Goal: Transaction & Acquisition: Obtain resource

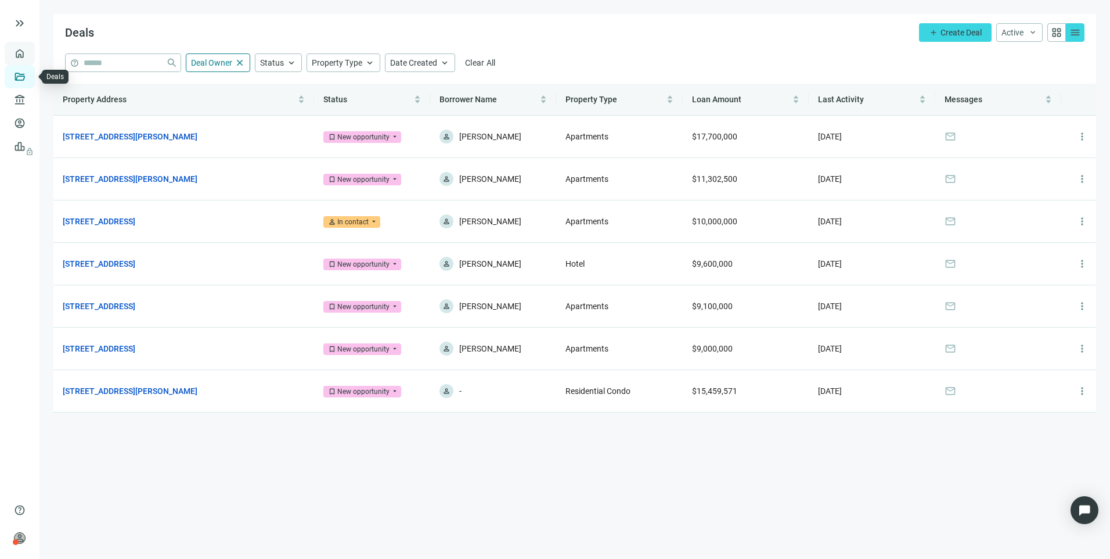
click at [29, 58] on link "Overview" at bounding box center [46, 53] width 34 height 9
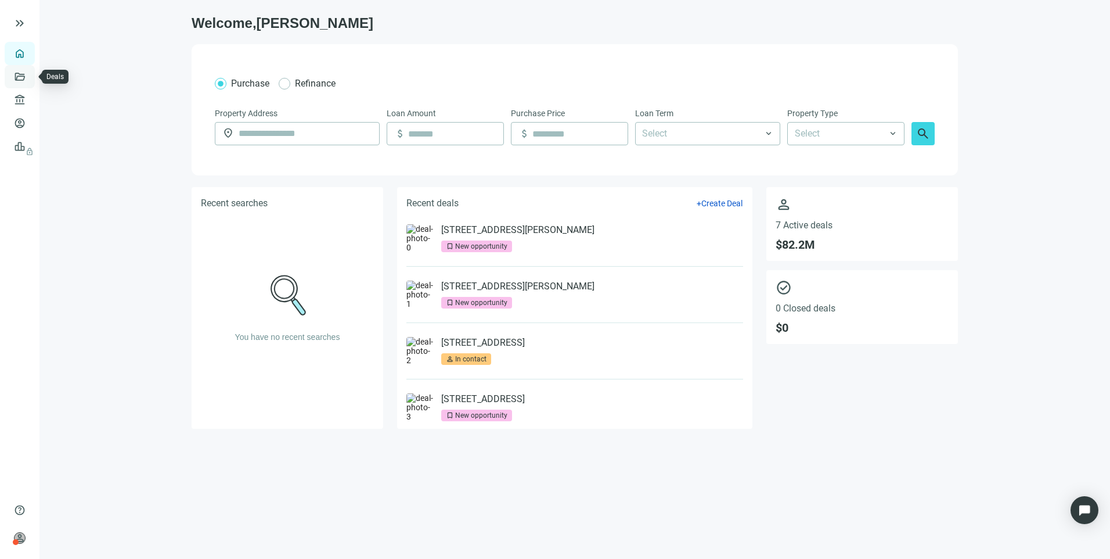
click at [29, 79] on link "Deals" at bounding box center [39, 76] width 21 height 9
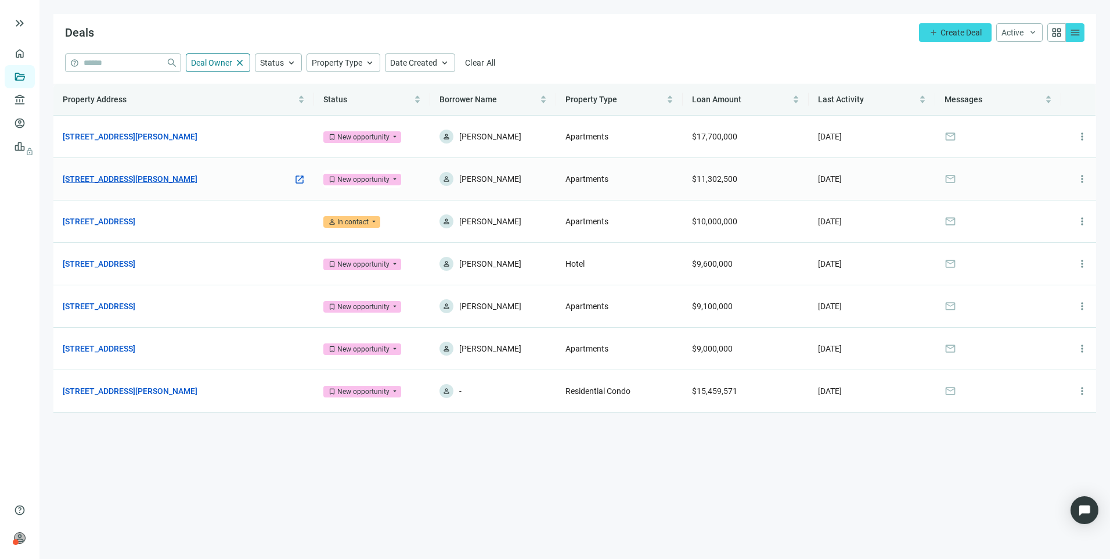
click at [106, 181] on link "[STREET_ADDRESS][PERSON_NAME]" at bounding box center [130, 178] width 135 height 13
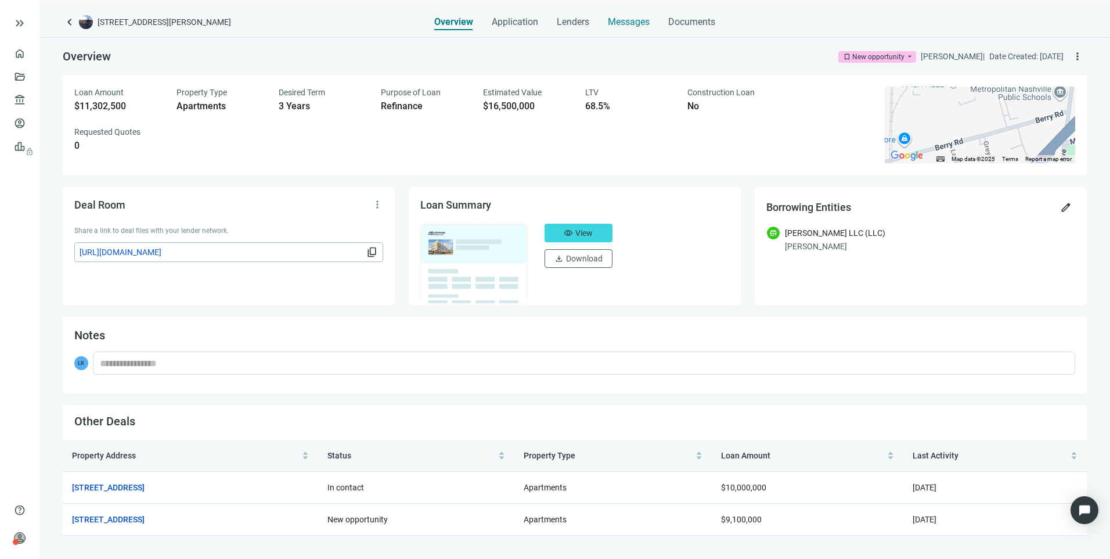
click at [635, 26] on span "Messages" at bounding box center [629, 21] width 42 height 11
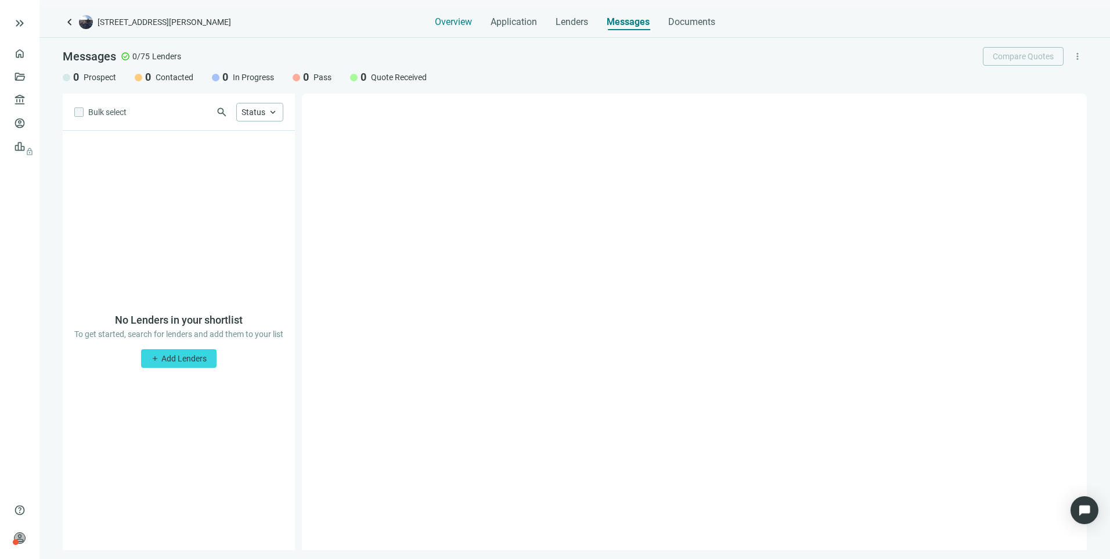
click at [460, 26] on span "Overview" at bounding box center [453, 22] width 37 height 12
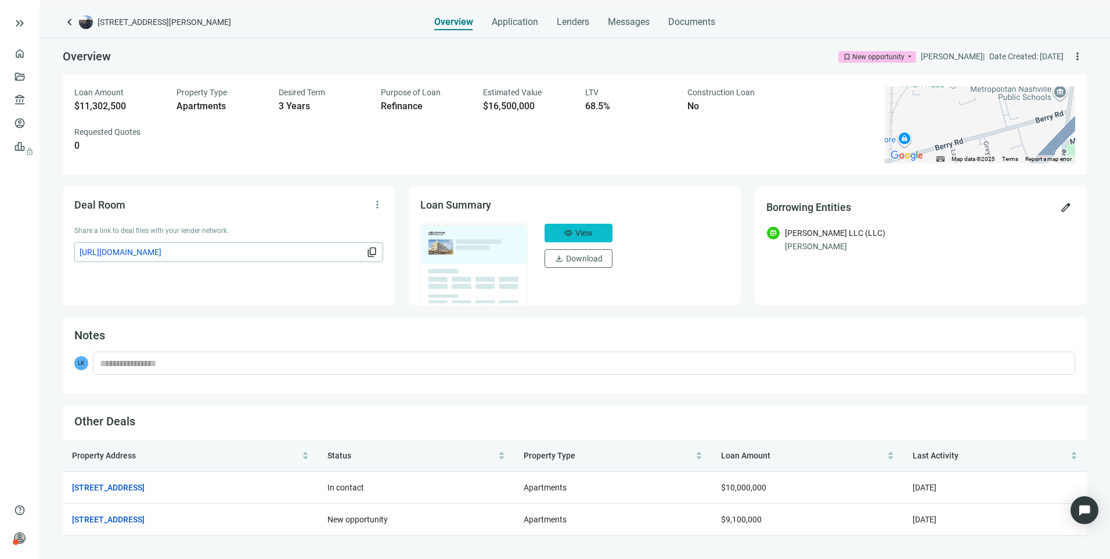
click at [584, 234] on span "View" at bounding box center [583, 232] width 17 height 9
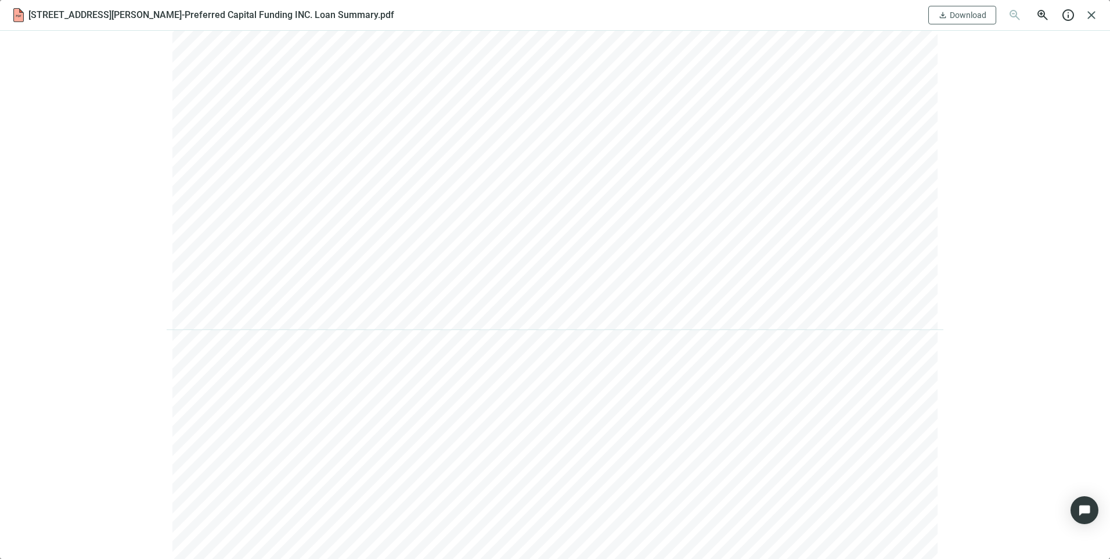
scroll to position [3426, 0]
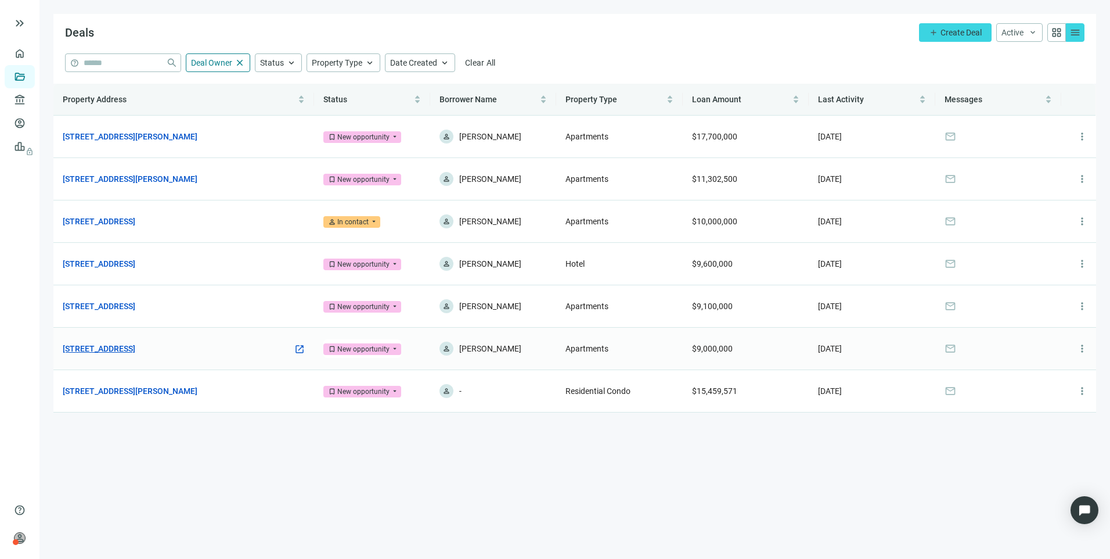
click at [135, 346] on link "[STREET_ADDRESS]" at bounding box center [99, 348] width 73 height 13
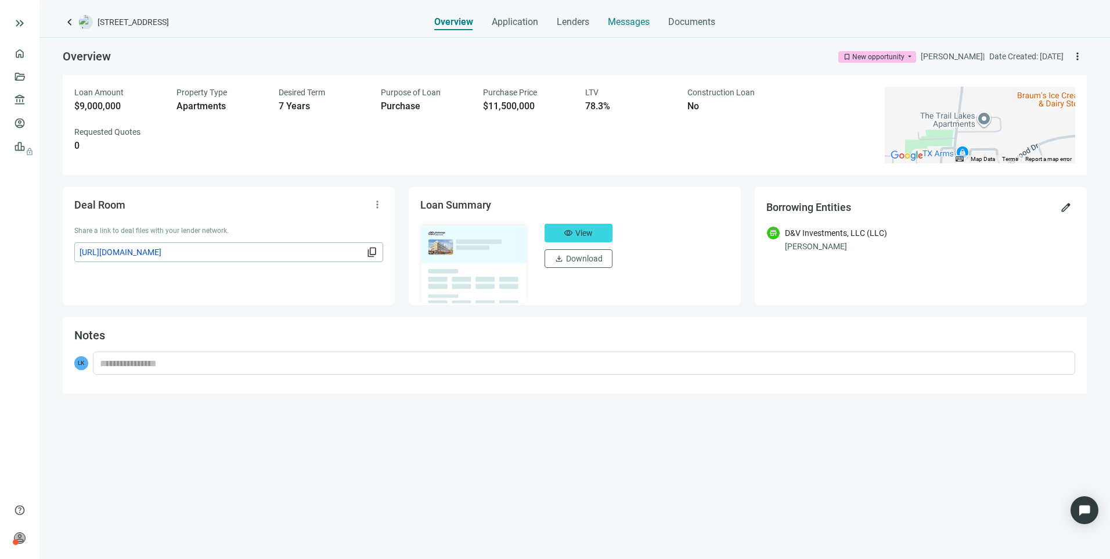
click at [627, 24] on span "Messages" at bounding box center [629, 21] width 42 height 11
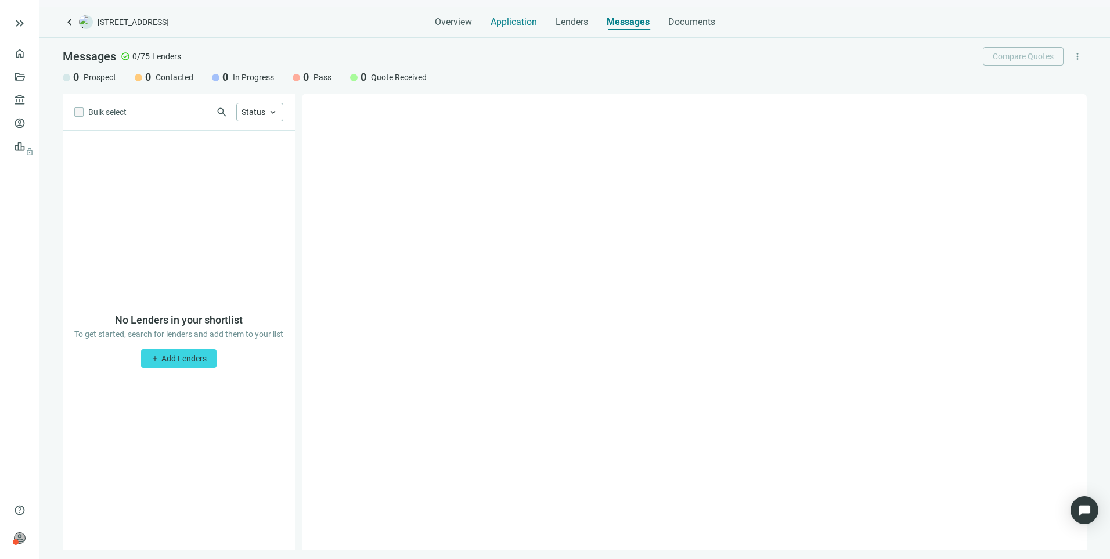
click at [496, 23] on span "Application" at bounding box center [514, 22] width 46 height 12
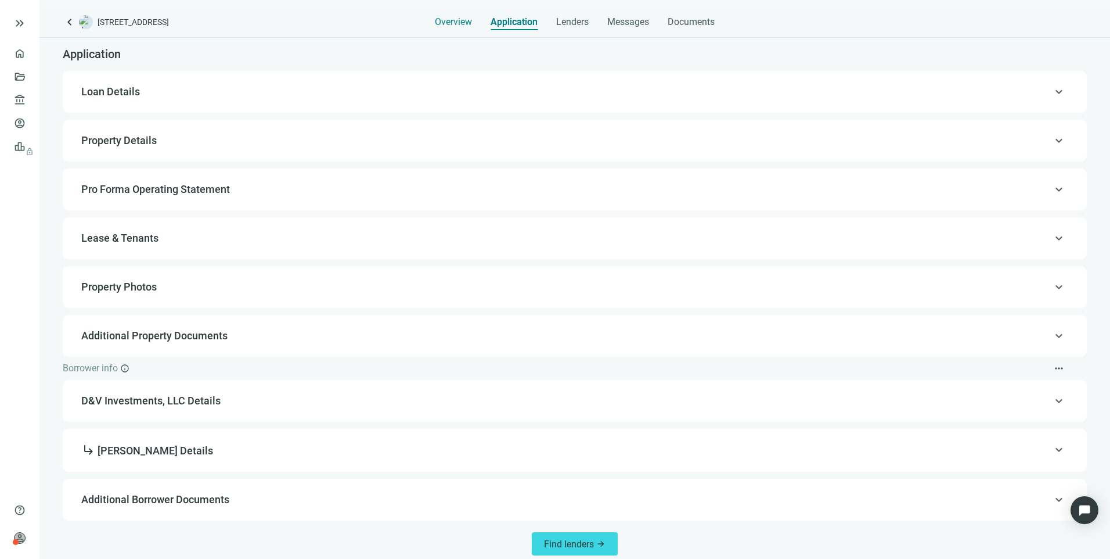
click at [450, 24] on span "Overview" at bounding box center [453, 22] width 37 height 12
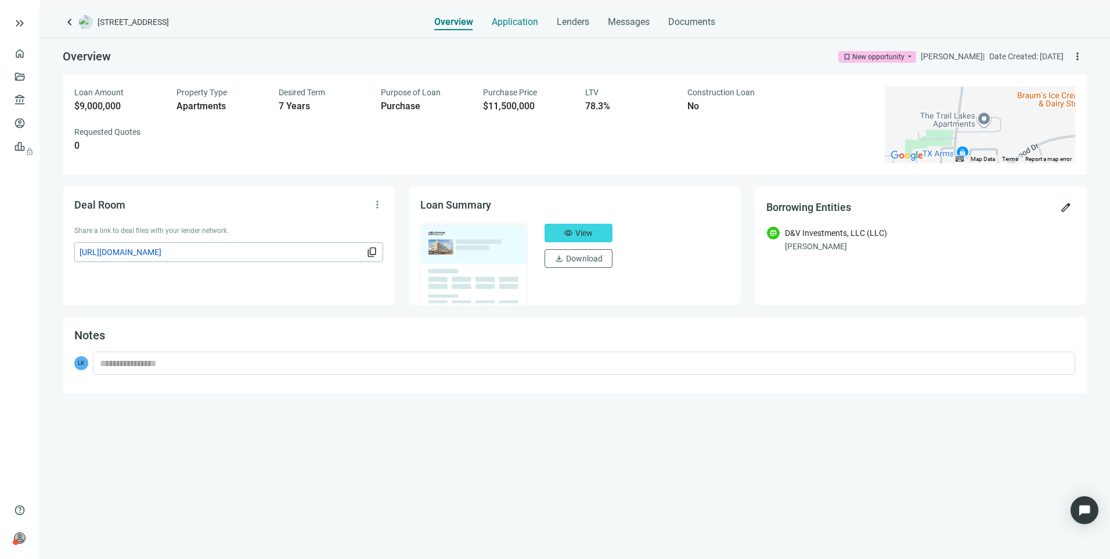
click at [519, 25] on span "Application" at bounding box center [515, 22] width 46 height 12
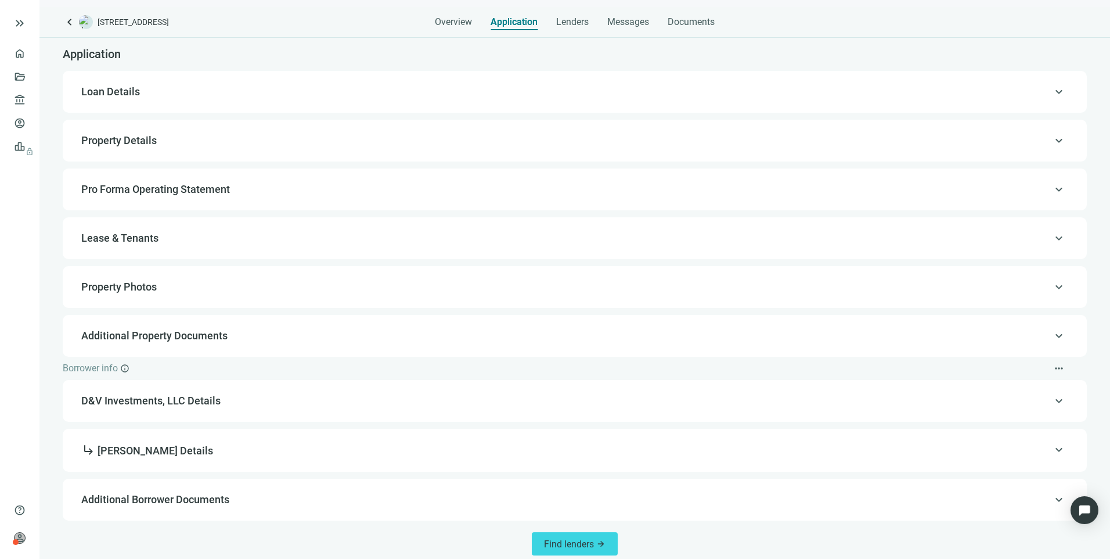
click at [181, 183] on span "Pro Forma Operating Statement" at bounding box center [155, 189] width 149 height 12
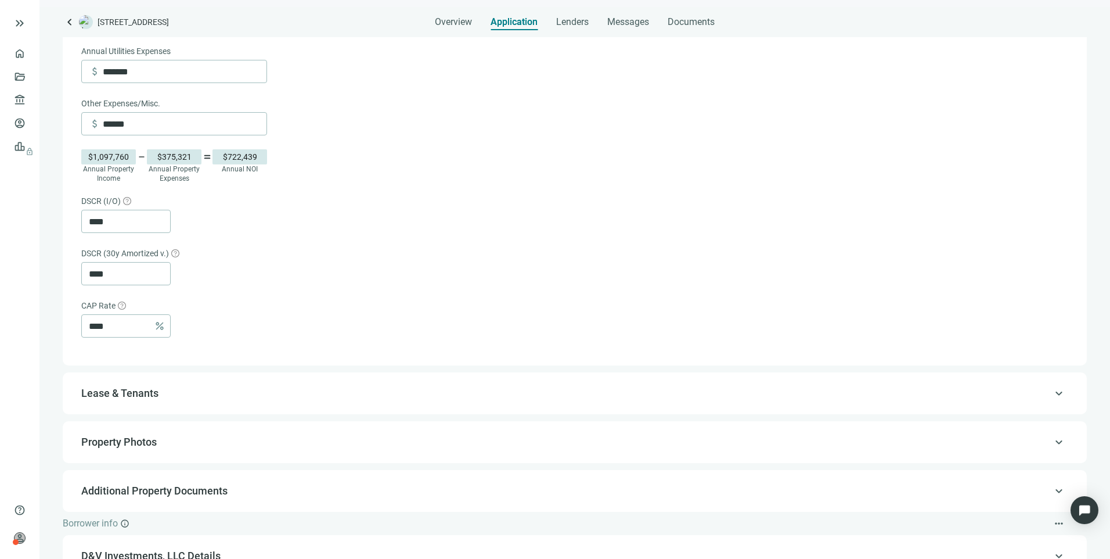
scroll to position [132, 0]
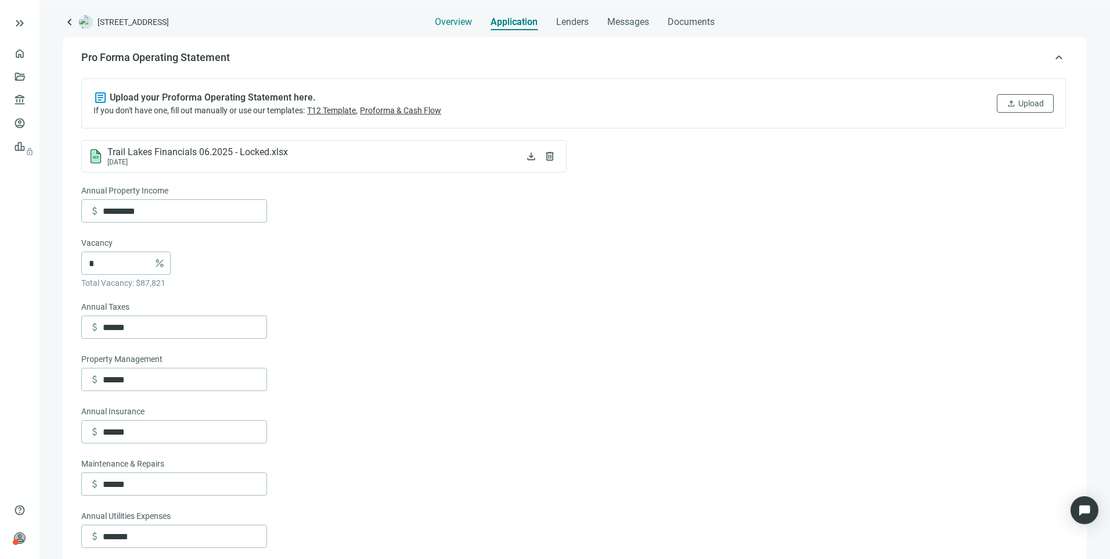
click at [441, 24] on span "Overview" at bounding box center [453, 22] width 37 height 12
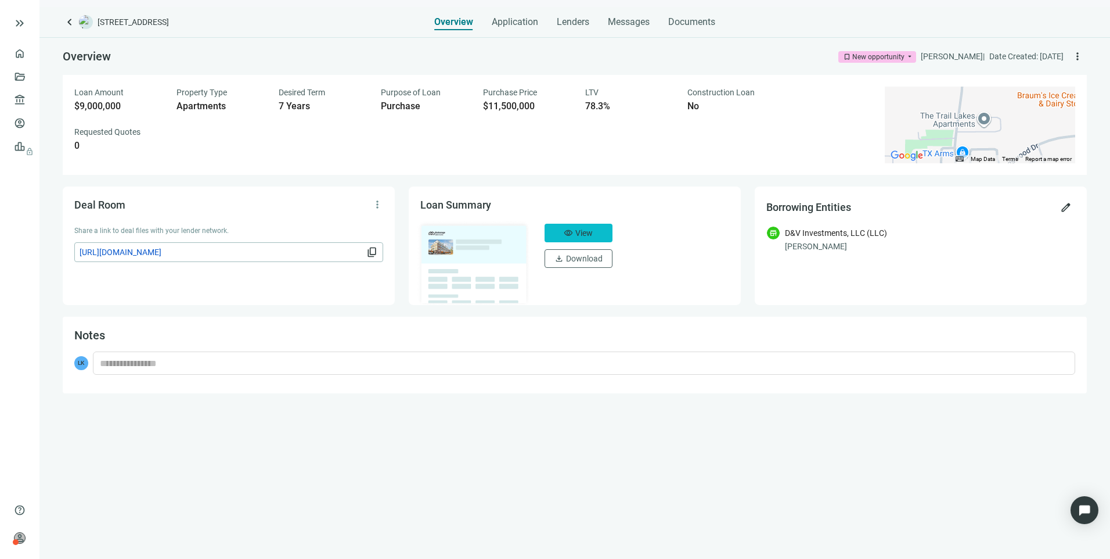
click at [596, 228] on button "visibility View" at bounding box center [579, 233] width 68 height 19
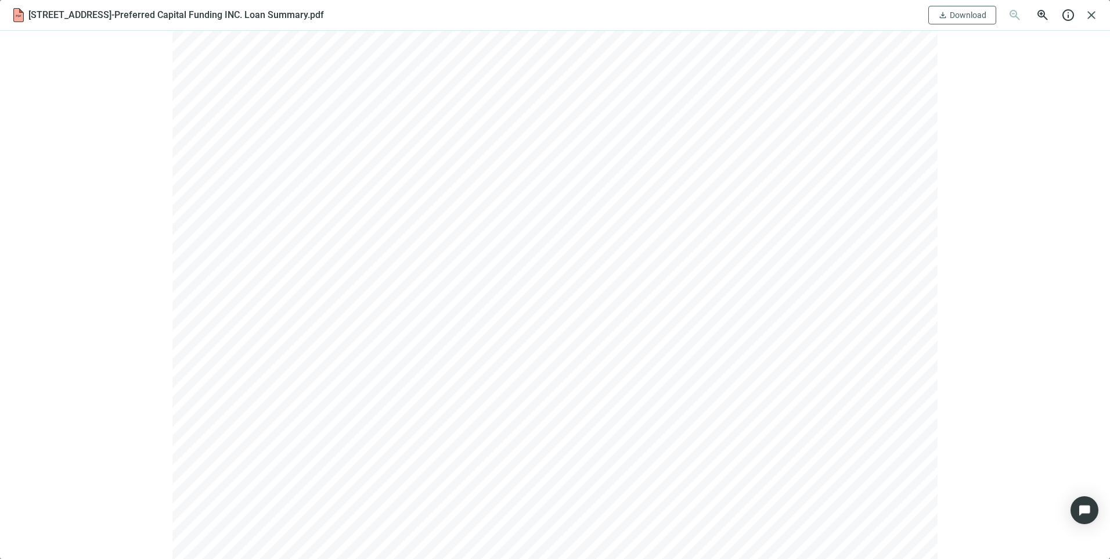
scroll to position [4724, 0]
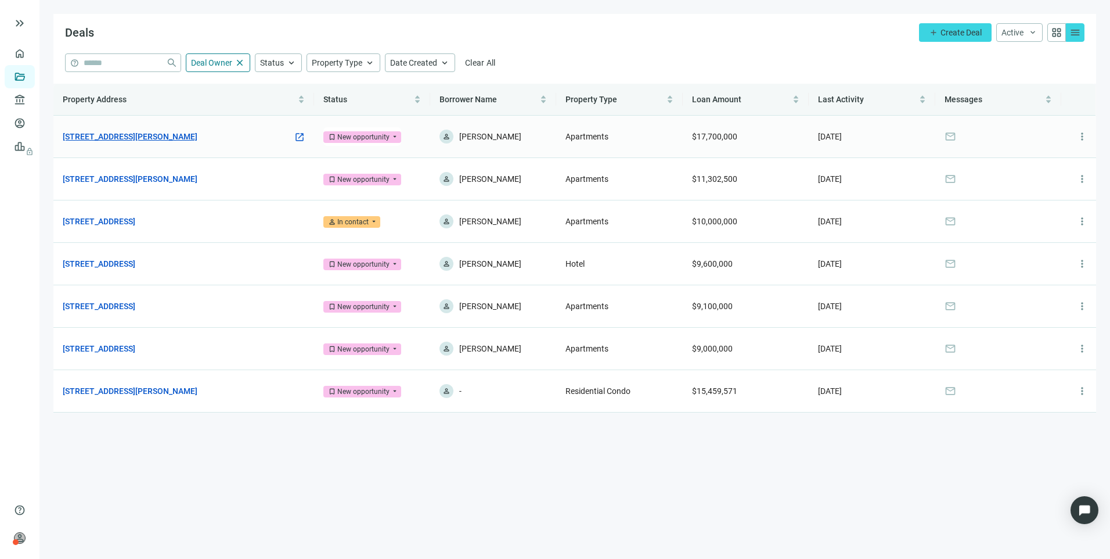
click at [145, 131] on link "[STREET_ADDRESS][PERSON_NAME]" at bounding box center [130, 136] width 135 height 13
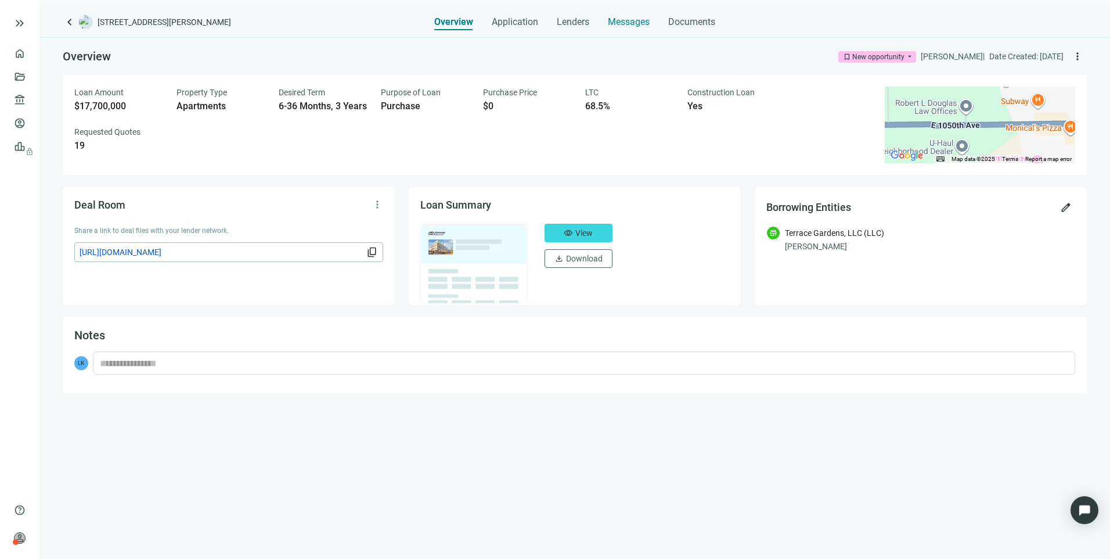
click at [616, 26] on span "Messages" at bounding box center [629, 21] width 42 height 11
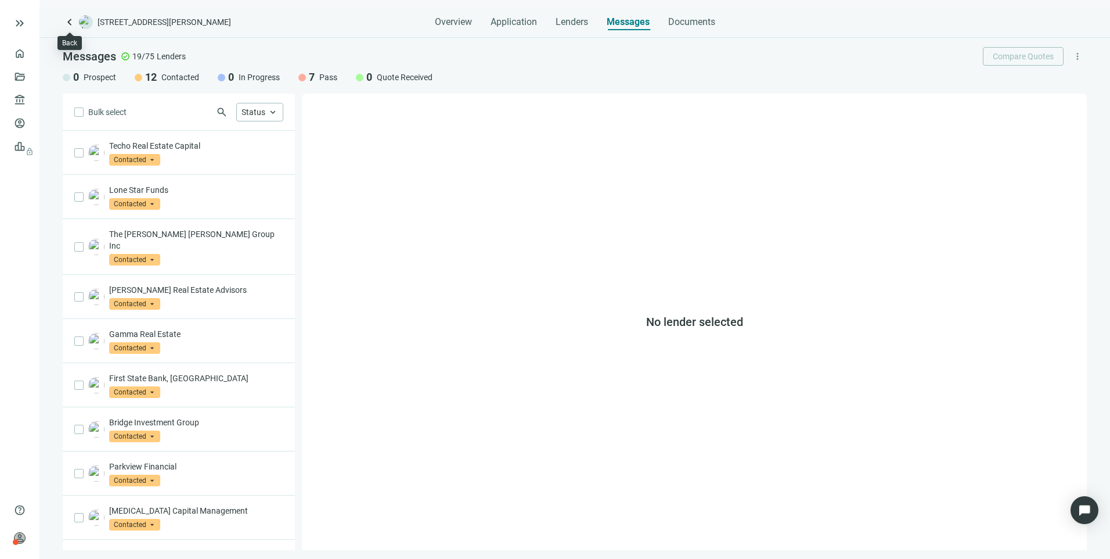
click at [73, 21] on span "keyboard_arrow_left" at bounding box center [70, 22] width 14 height 14
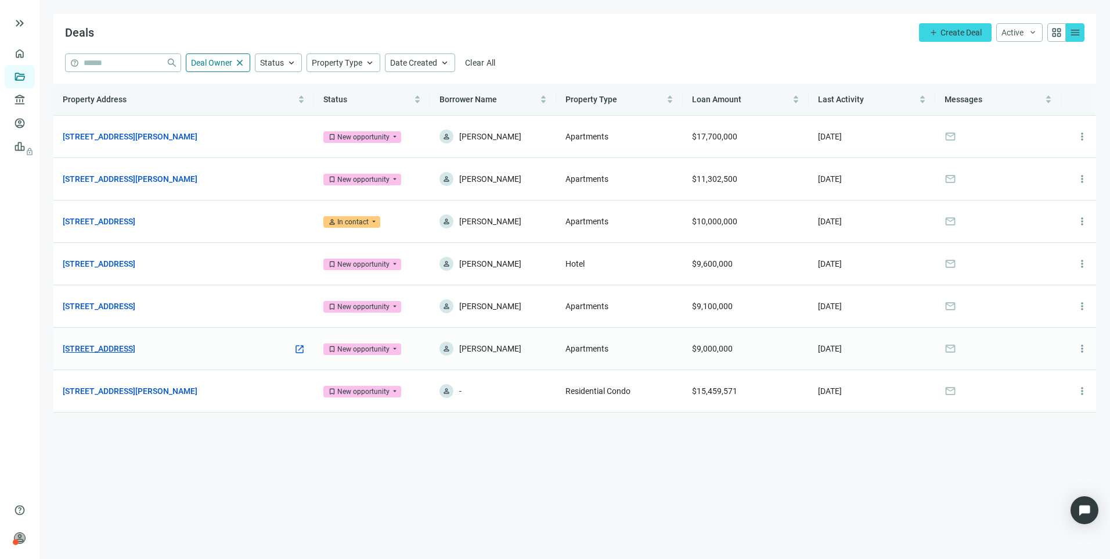
click at [135, 344] on link "[STREET_ADDRESS]" at bounding box center [99, 348] width 73 height 13
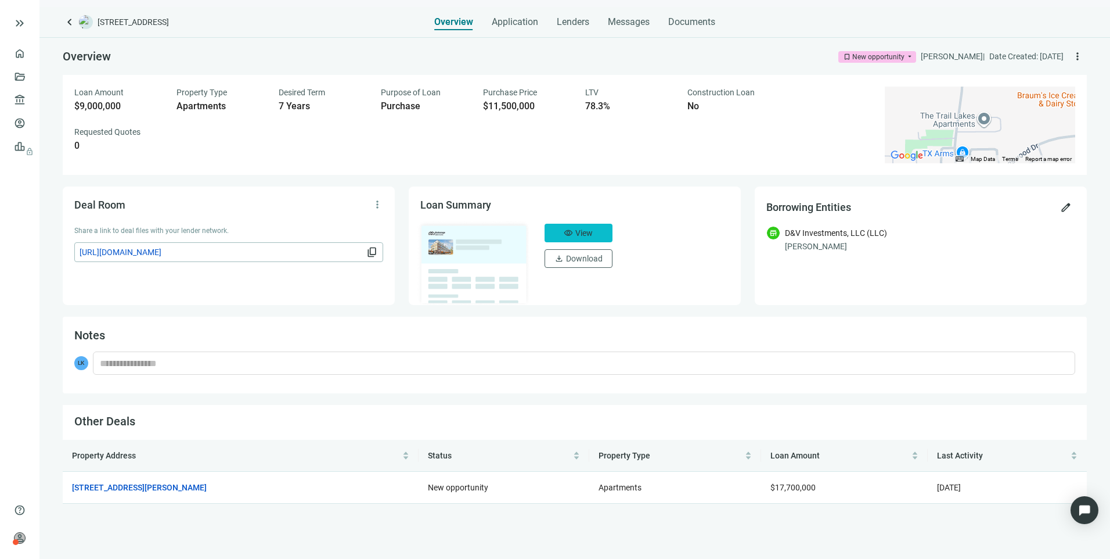
click at [562, 232] on button "visibility View" at bounding box center [579, 233] width 68 height 19
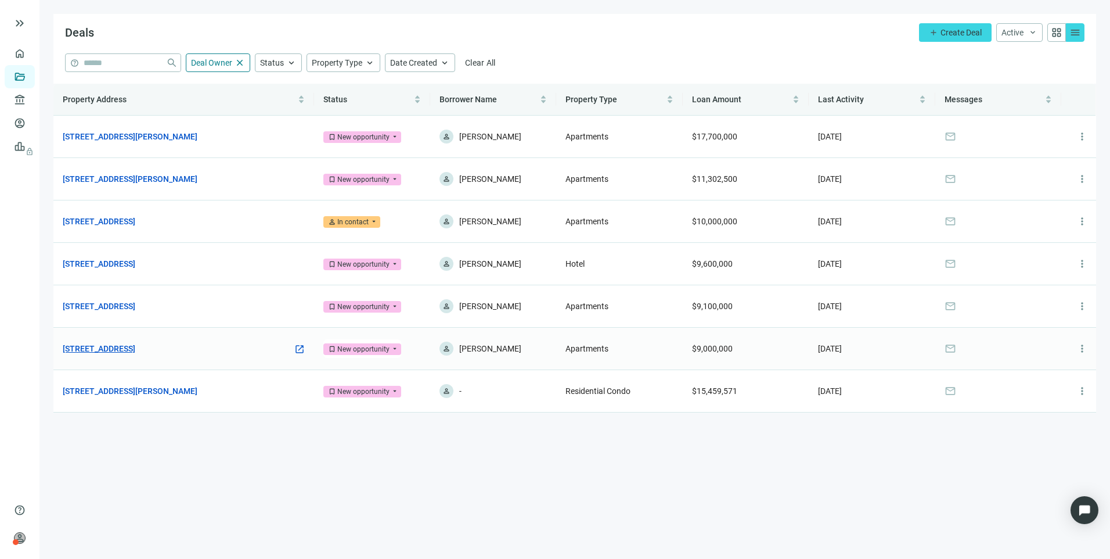
click at [135, 346] on link "[STREET_ADDRESS]" at bounding box center [99, 348] width 73 height 13
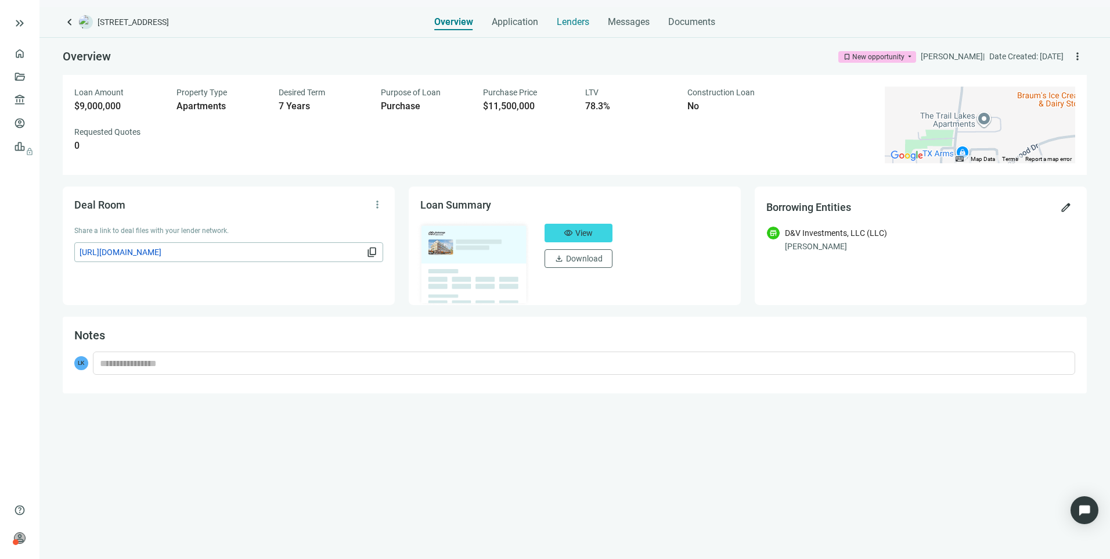
click at [578, 20] on span "Lenders" at bounding box center [573, 22] width 33 height 12
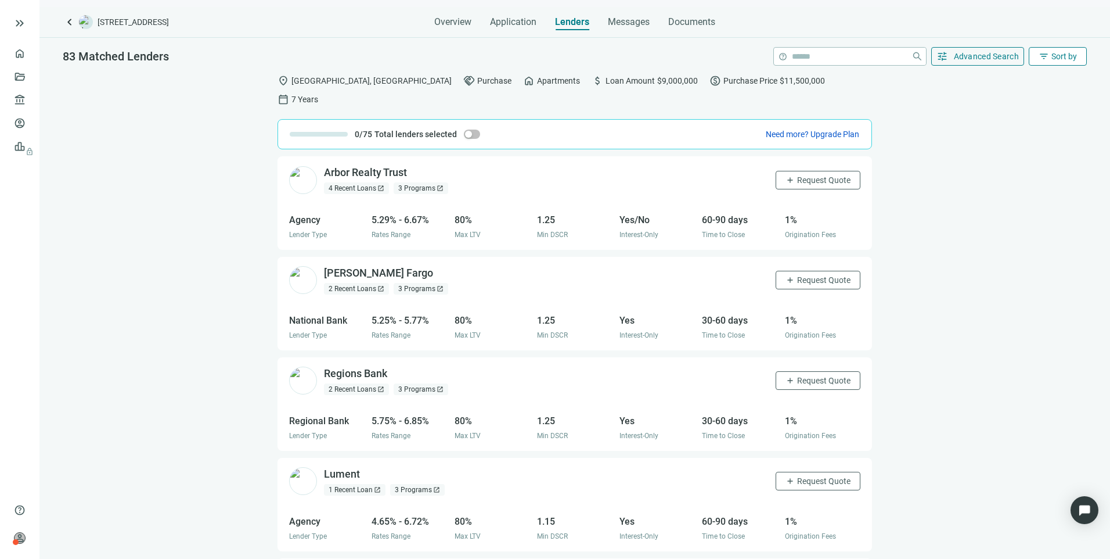
click at [1057, 54] on span "Sort by" at bounding box center [1065, 56] width 26 height 9
click at [988, 62] on button "tune Advanced Search" at bounding box center [977, 56] width 93 height 19
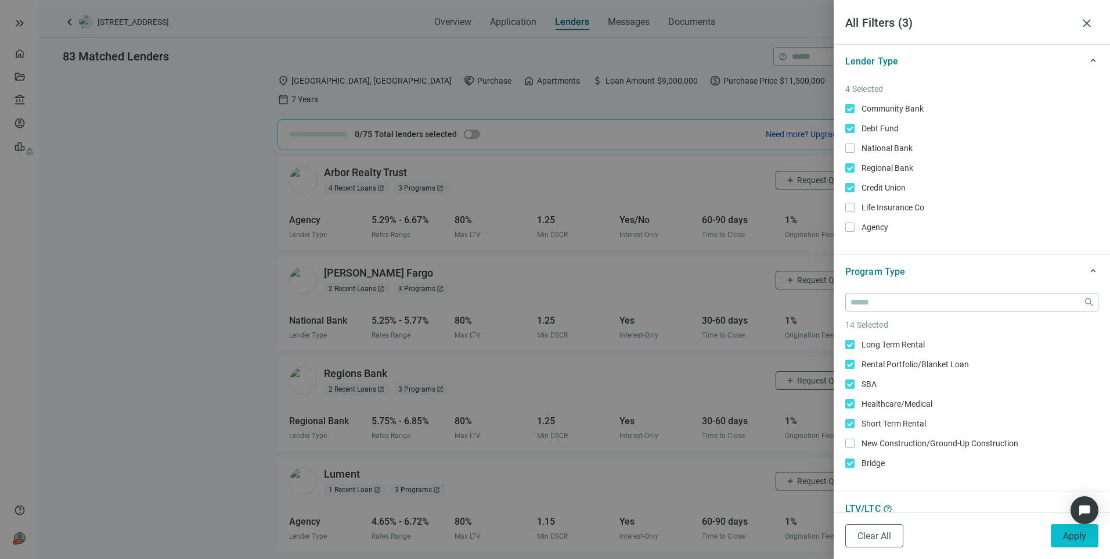
click at [1066, 538] on span "Apply" at bounding box center [1074, 535] width 23 height 11
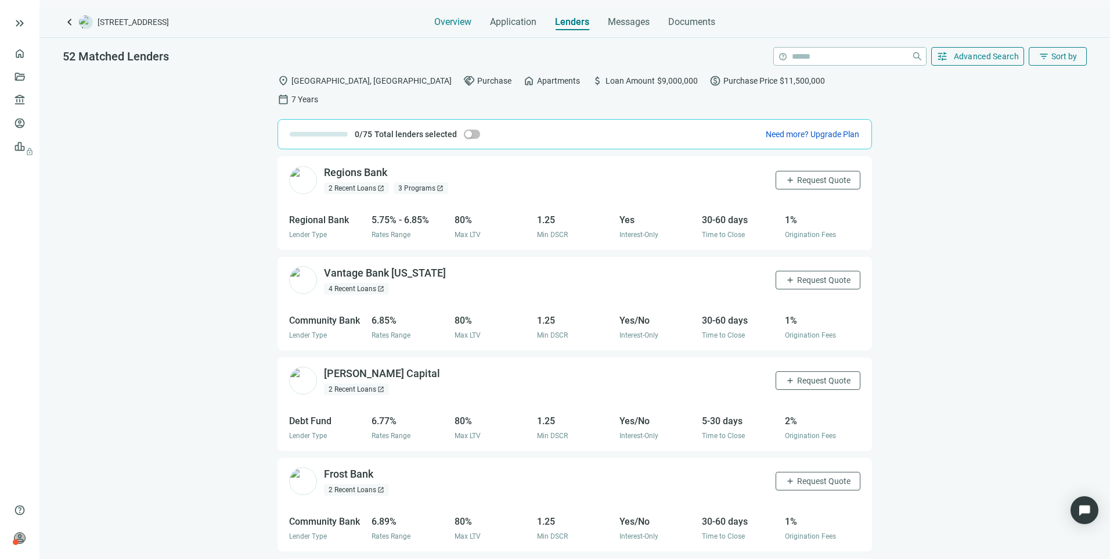
click at [457, 20] on span "Overview" at bounding box center [452, 22] width 37 height 12
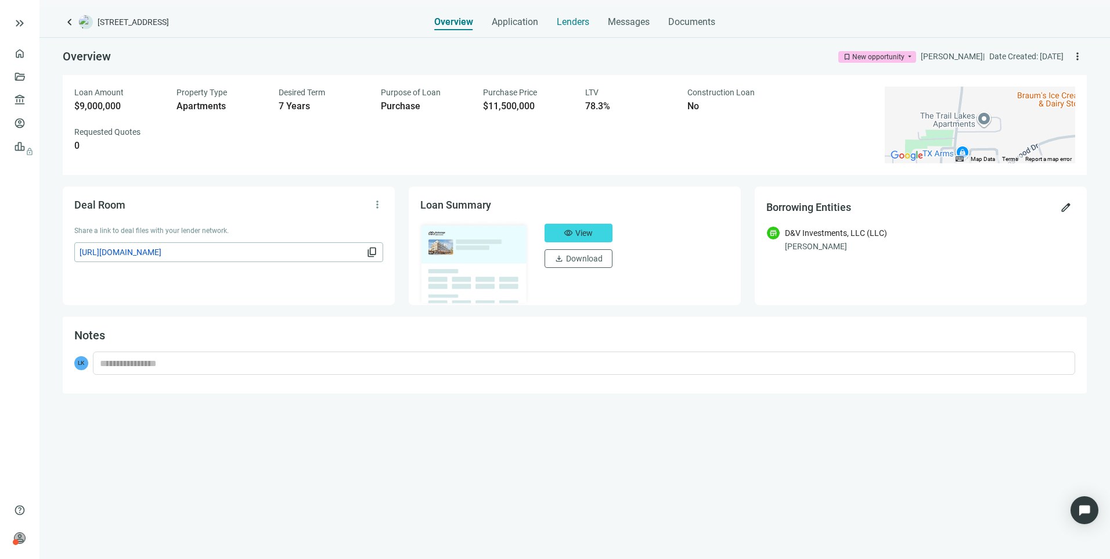
click at [568, 21] on span "Lenders" at bounding box center [573, 22] width 33 height 12
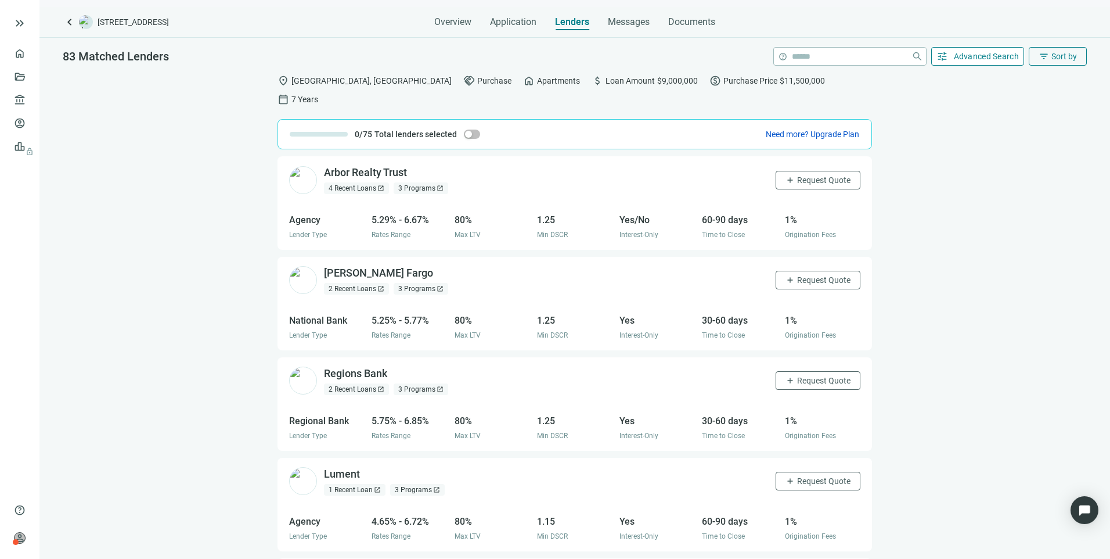
click at [1014, 57] on span "Advanced Search" at bounding box center [987, 56] width 66 height 9
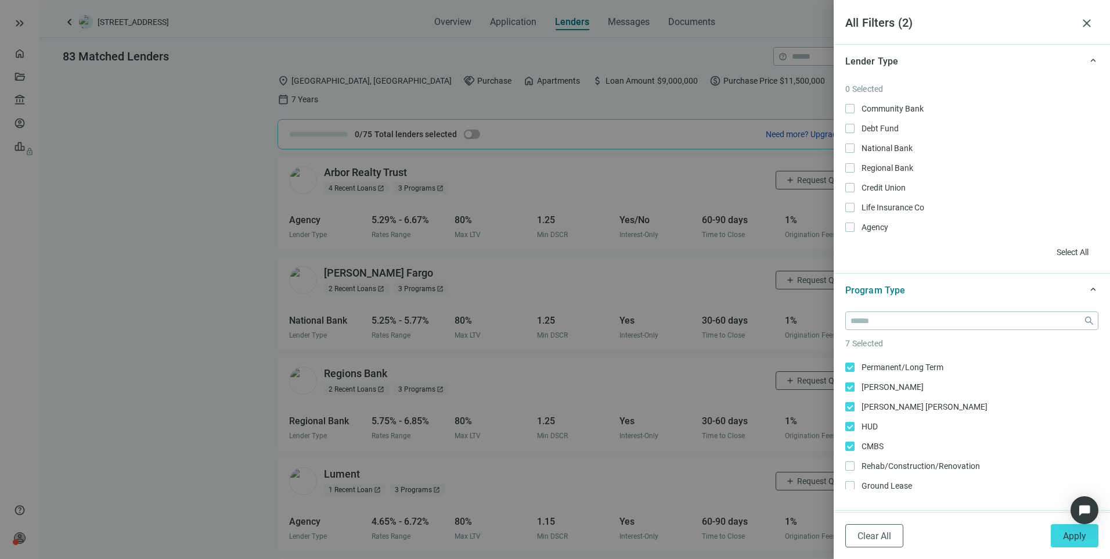
scroll to position [174, 0]
click at [849, 414] on div "Long Term Rental Only Rental Portfolio/Blanket Loan Only SBA Only Healthcare/Me…" at bounding box center [971, 346] width 253 height 329
click at [1060, 535] on button "Apply" at bounding box center [1075, 535] width 48 height 23
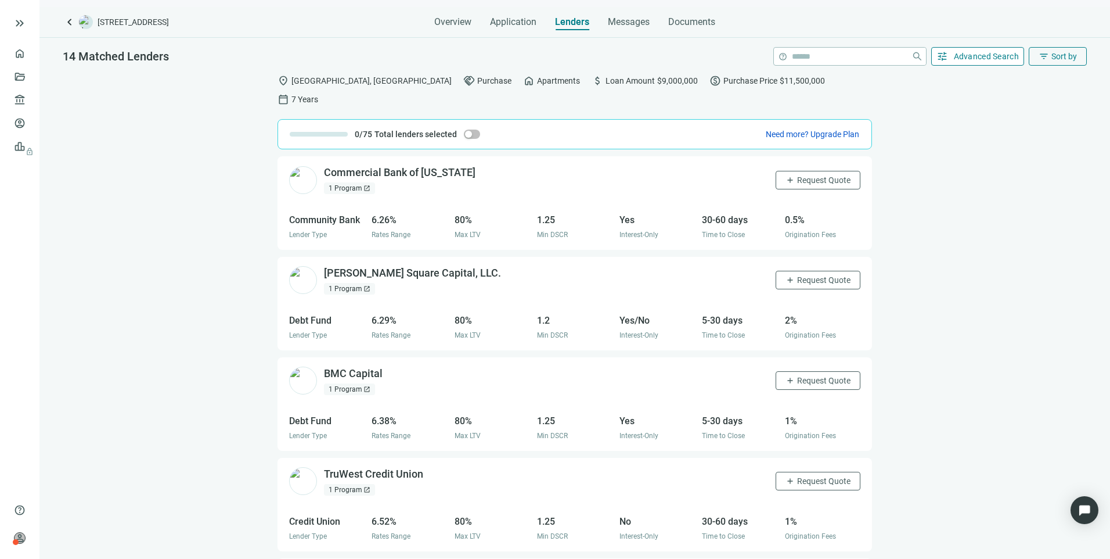
click at [955, 53] on span "Advanced Search" at bounding box center [987, 56] width 66 height 9
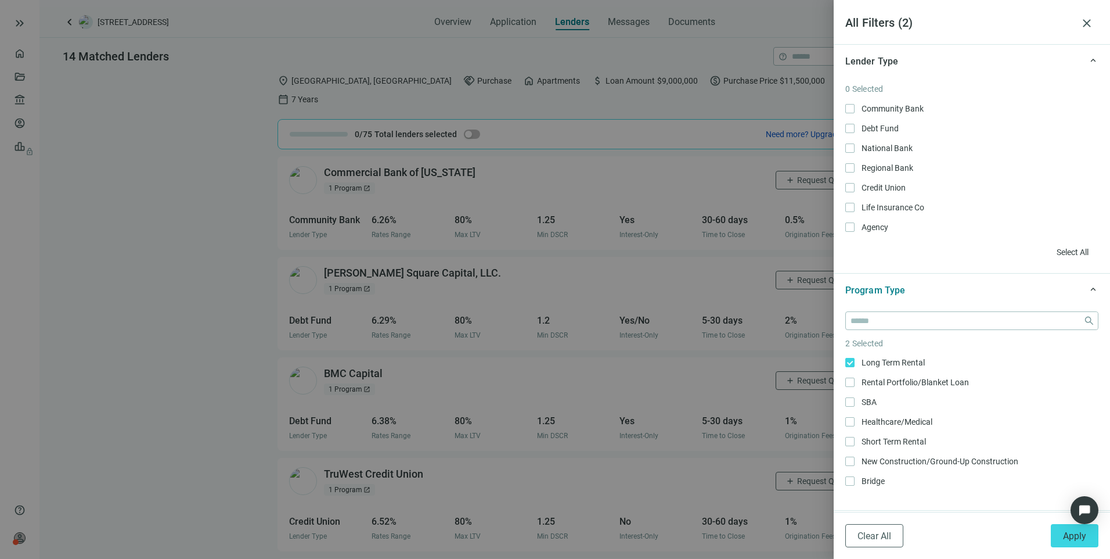
scroll to position [0, 0]
click at [993, 217] on div "Community Bank Only Debt Fund Only National Bank Only Regional Bank Only Credit…" at bounding box center [971, 167] width 253 height 131
click at [1077, 537] on span "Apply" at bounding box center [1074, 535] width 23 height 11
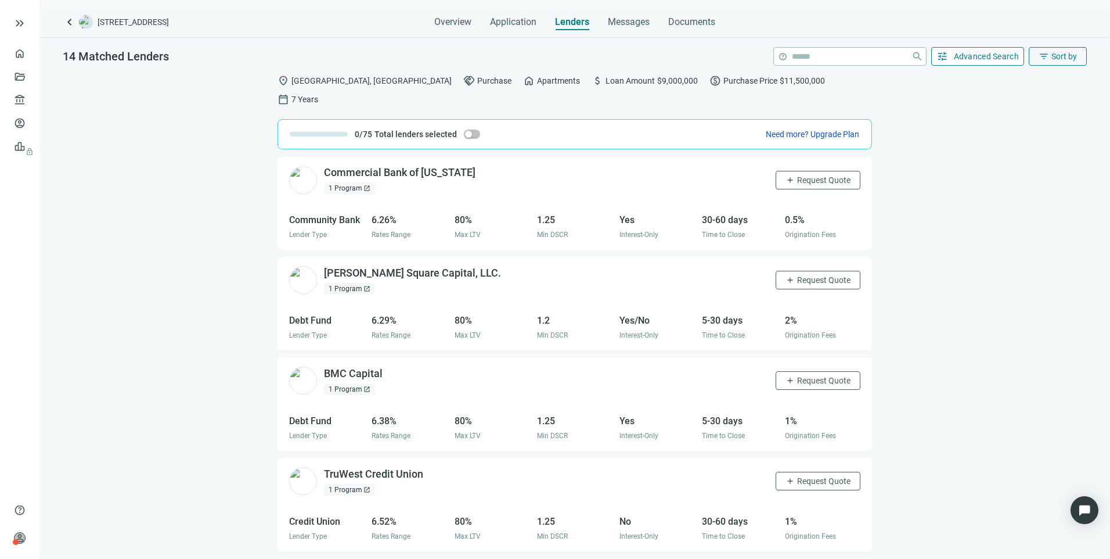
click at [983, 55] on span "Advanced Search" at bounding box center [987, 56] width 66 height 9
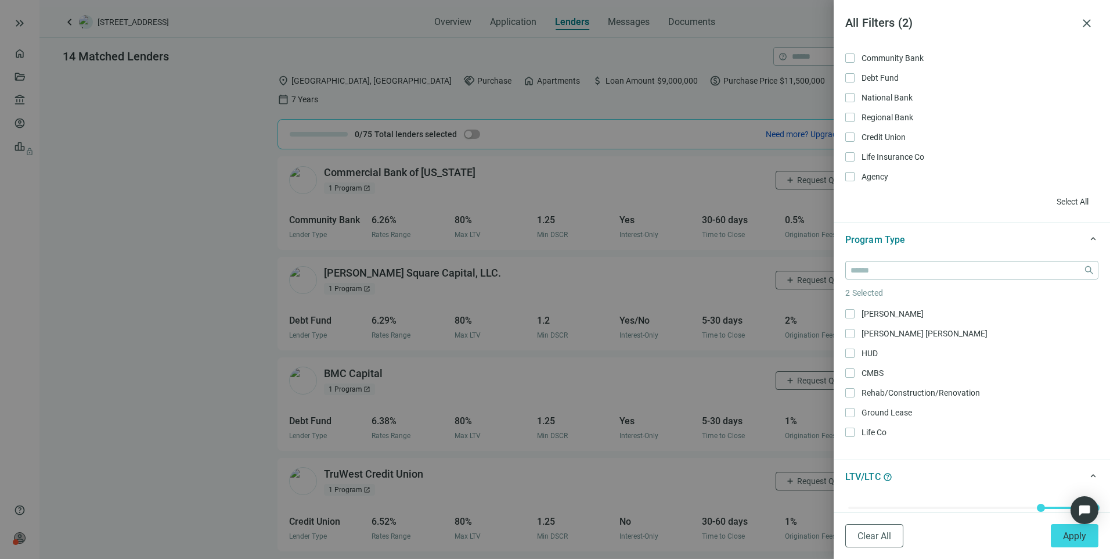
scroll to position [348, 0]
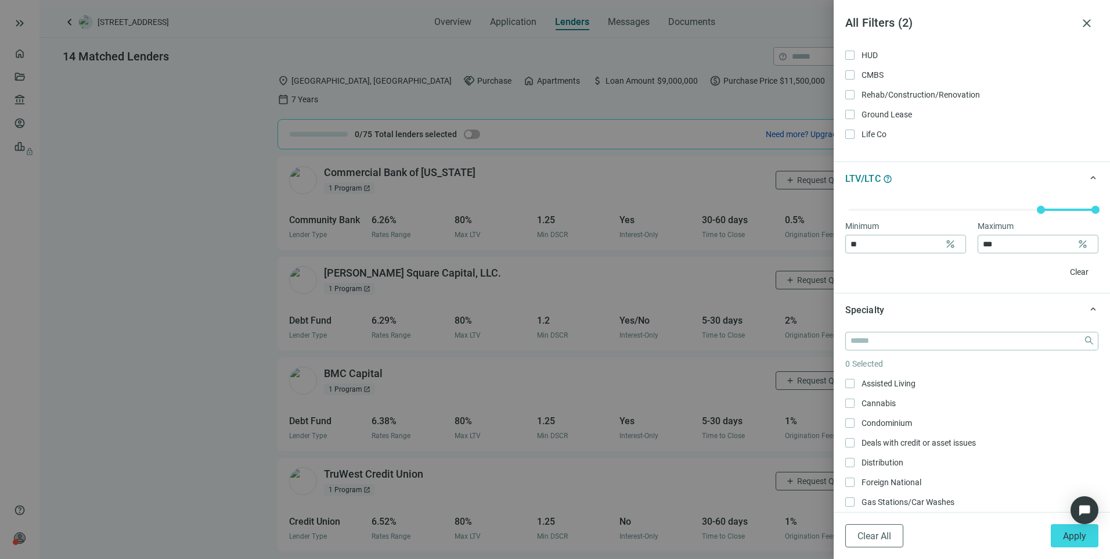
click at [265, 75] on div at bounding box center [555, 279] width 1110 height 559
click at [1091, 20] on span "close" at bounding box center [1087, 23] width 14 height 14
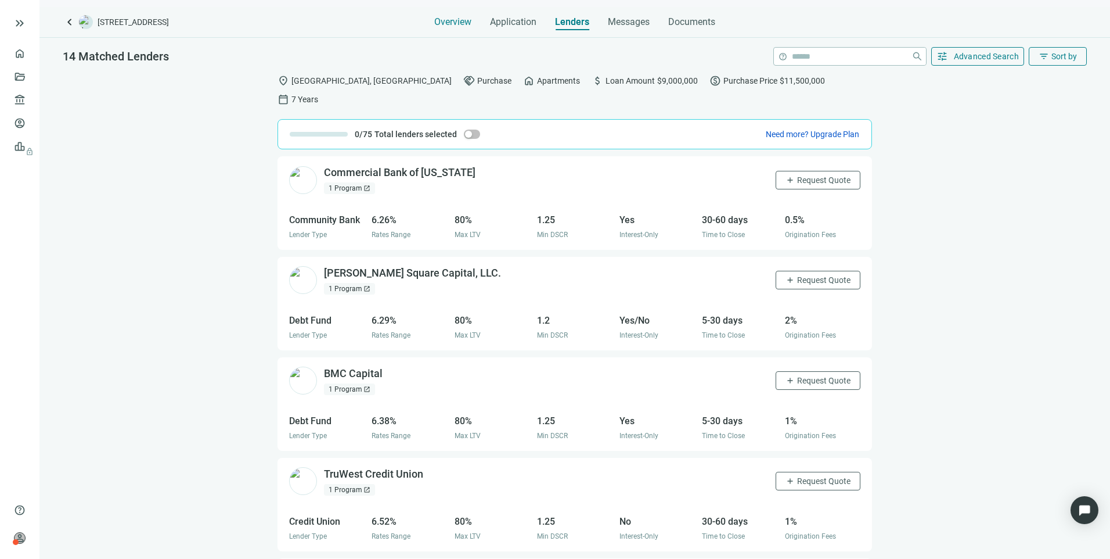
click at [459, 24] on span "Overview" at bounding box center [452, 22] width 37 height 12
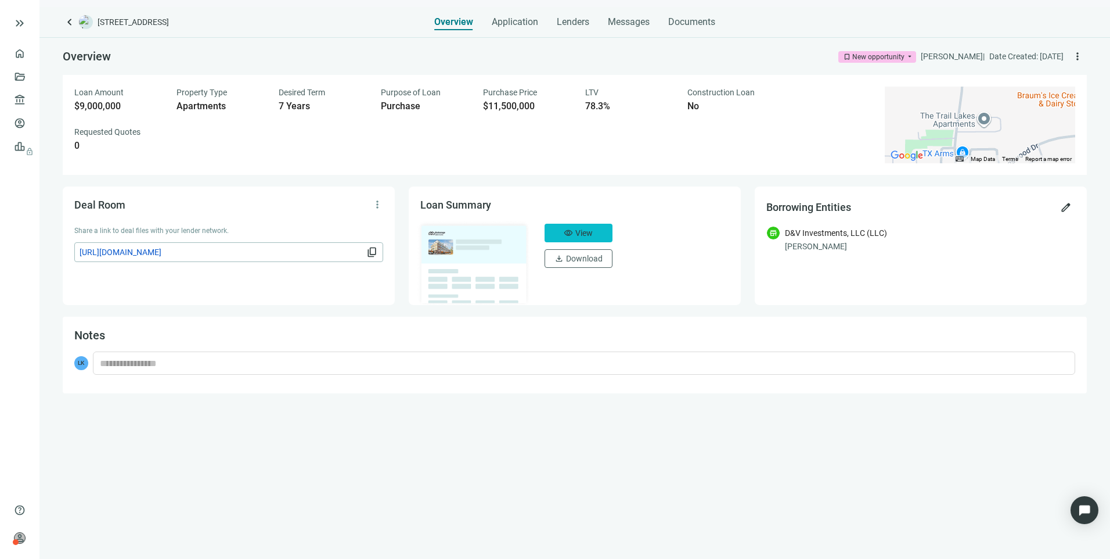
click at [570, 228] on span "visibility" at bounding box center [568, 232] width 9 height 9
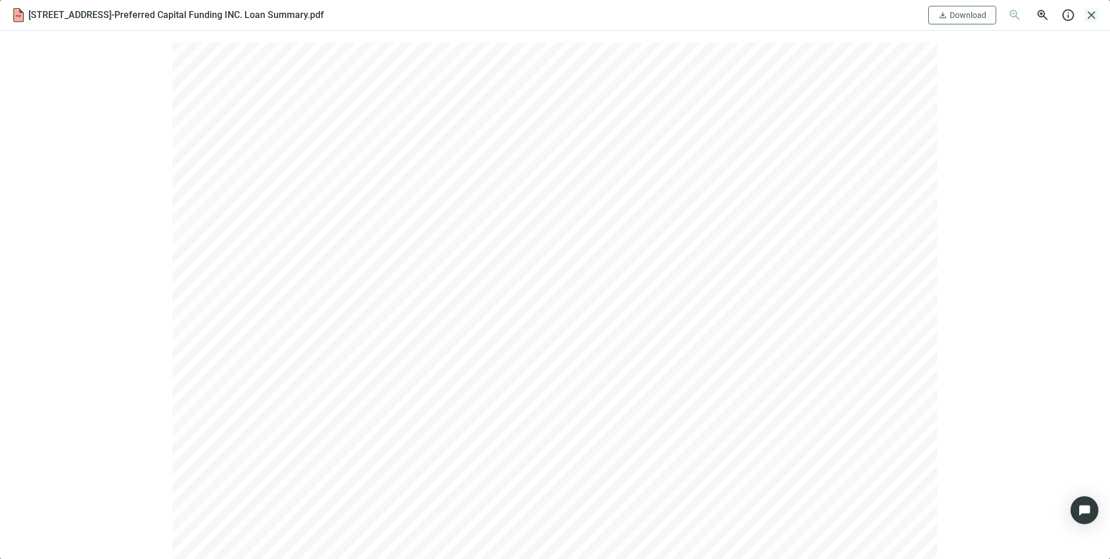
click at [1097, 15] on span "close" at bounding box center [1092, 15] width 14 height 14
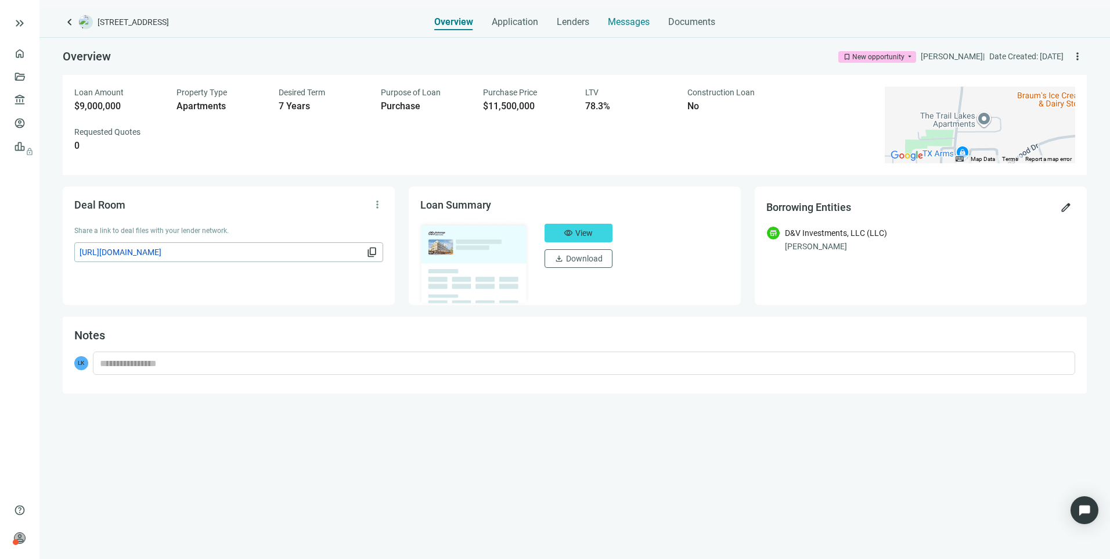
click at [624, 21] on span "Messages" at bounding box center [629, 21] width 42 height 11
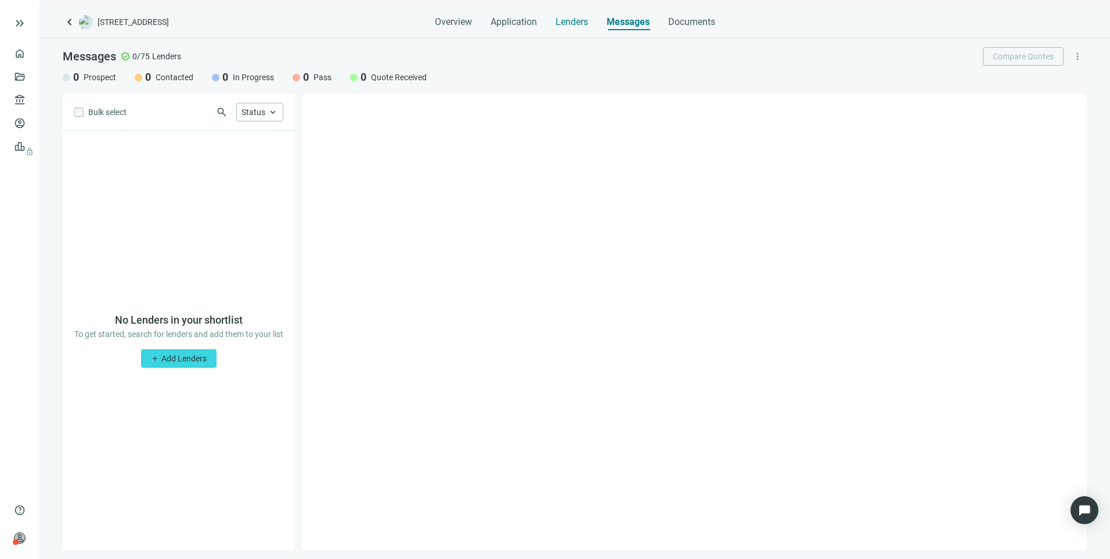
click at [557, 28] on div "Lenders" at bounding box center [572, 18] width 33 height 23
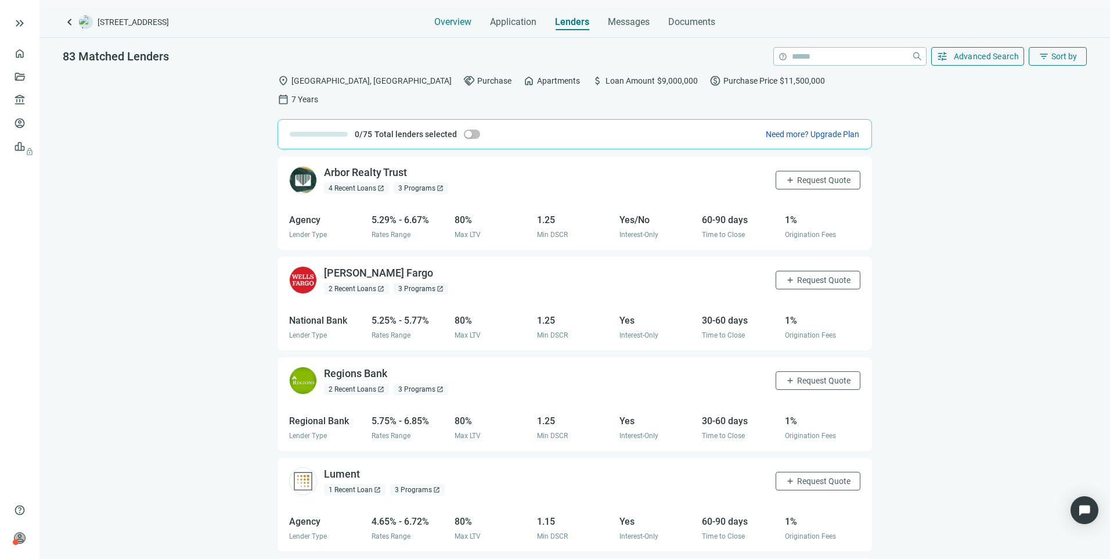
click at [448, 27] on span "Overview" at bounding box center [452, 22] width 37 height 12
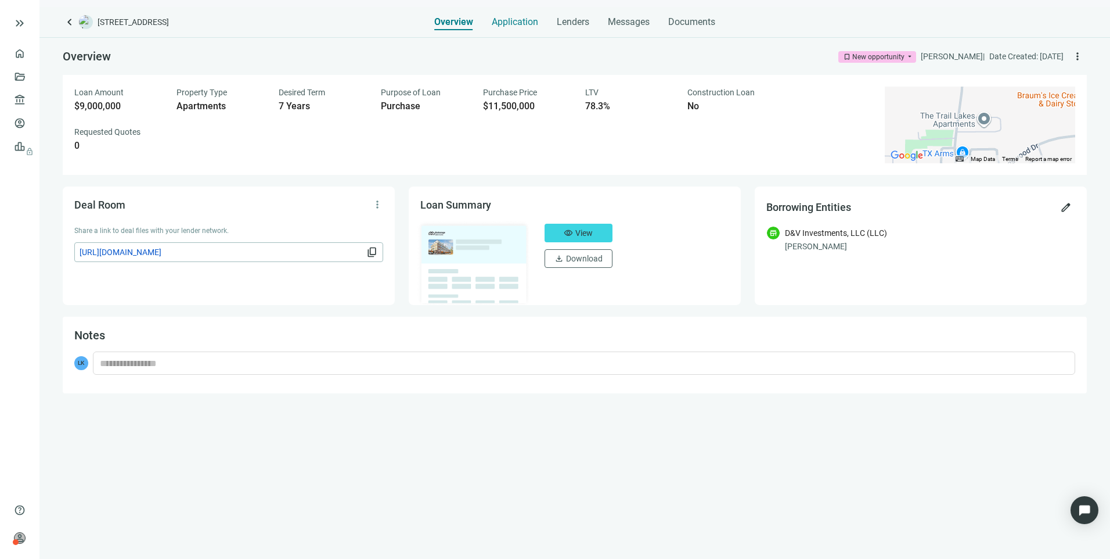
click at [502, 27] on span "Application" at bounding box center [515, 22] width 46 height 12
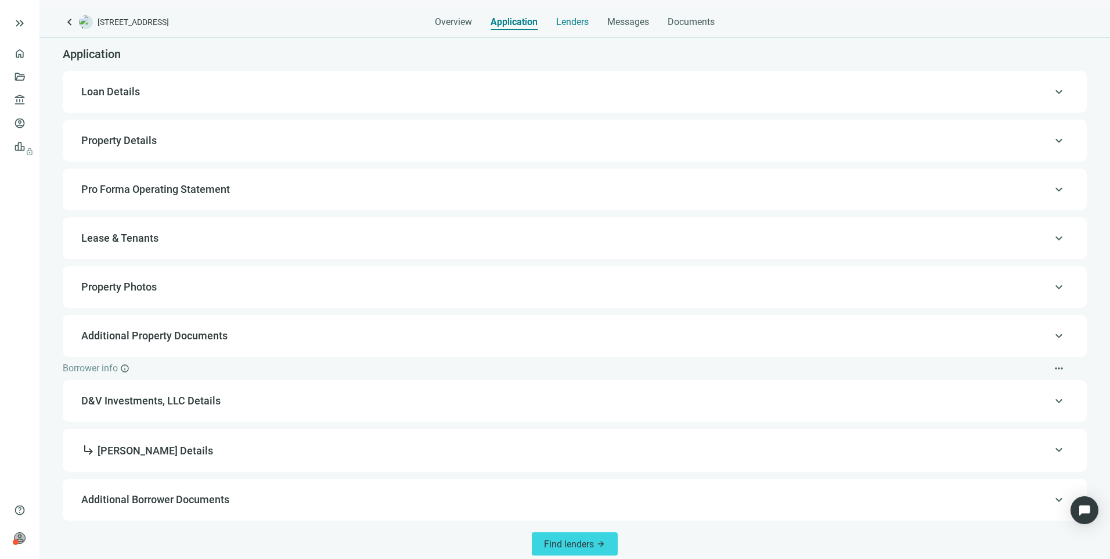
click at [562, 26] on span "Lenders" at bounding box center [572, 22] width 33 height 12
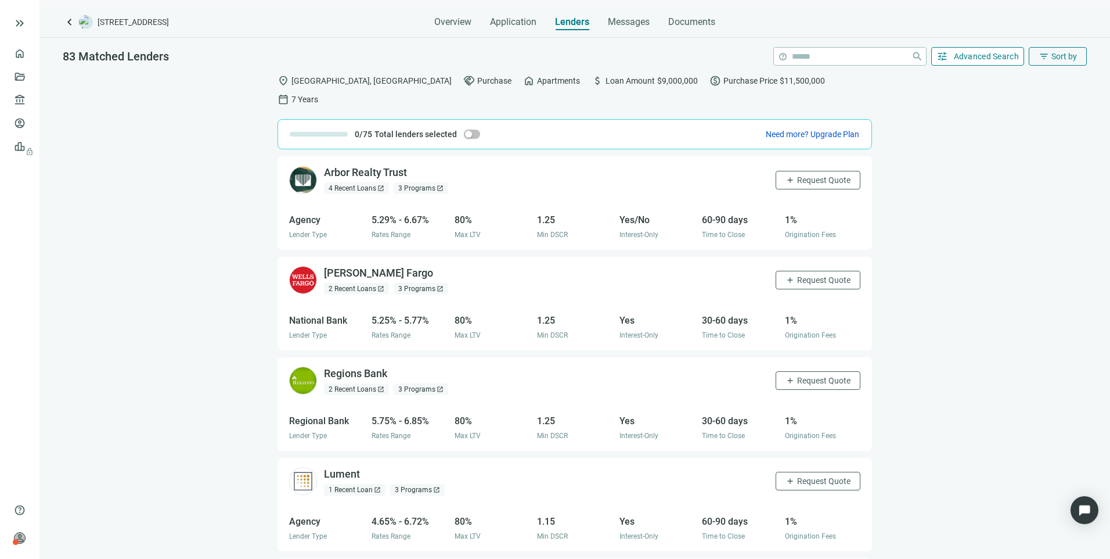
click at [978, 57] on span "Advanced Search" at bounding box center [987, 56] width 66 height 9
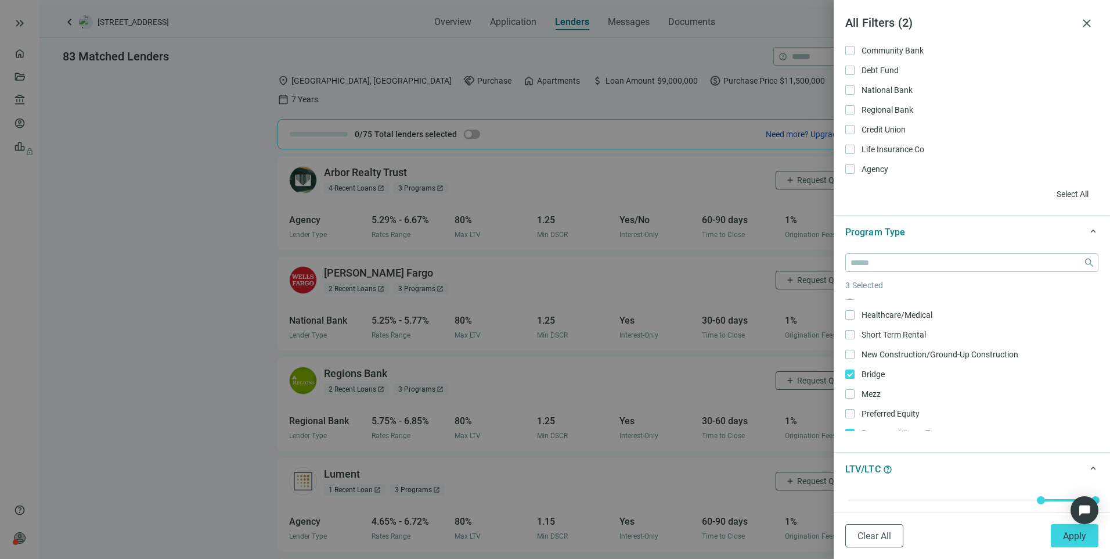
scroll to position [116, 0]
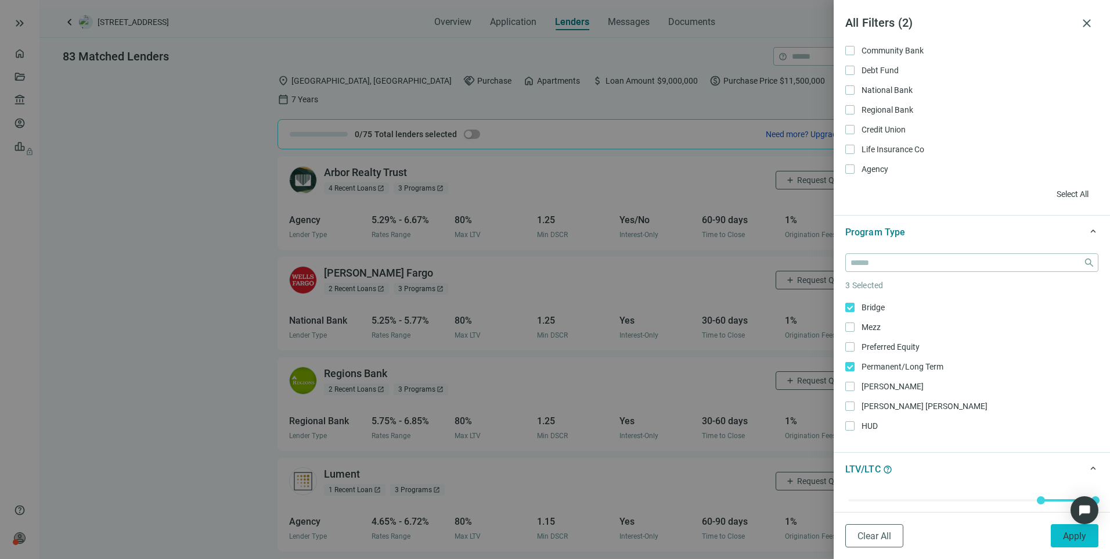
click at [1062, 531] on button "Apply" at bounding box center [1075, 535] width 48 height 23
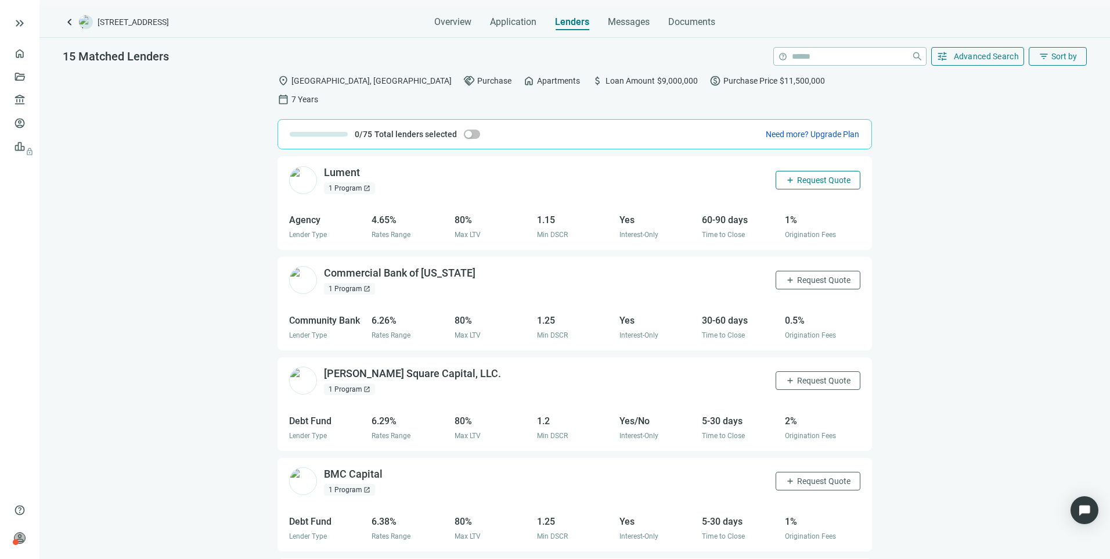
click at [813, 175] on span "Request Quote" at bounding box center [823, 179] width 53 height 9
click at [797, 275] on span "Request Quote" at bounding box center [823, 279] width 53 height 9
click at [802, 376] on span "Request Quote" at bounding box center [823, 380] width 53 height 9
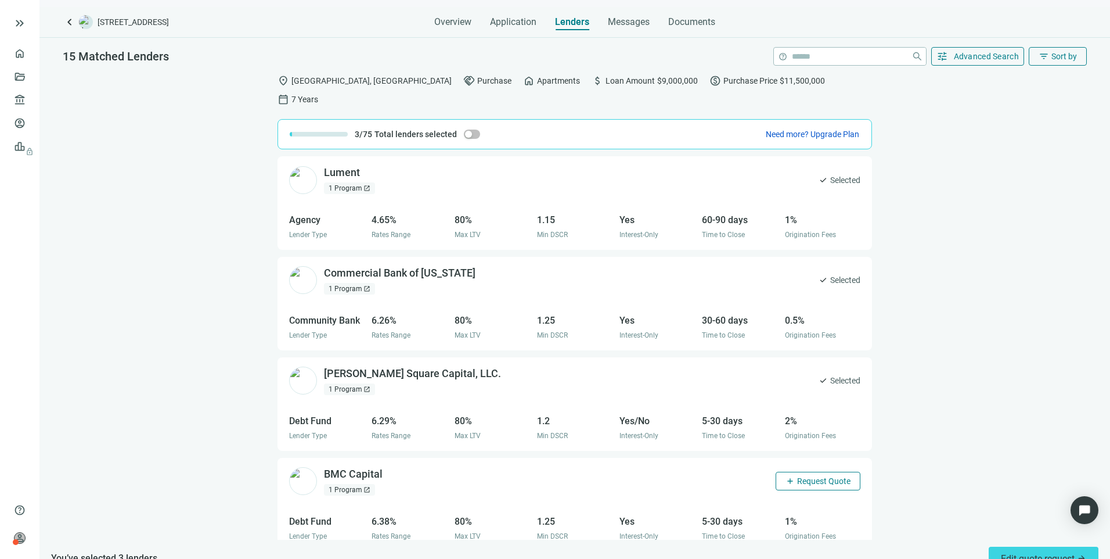
click at [801, 476] on span "Request Quote" at bounding box center [823, 480] width 53 height 9
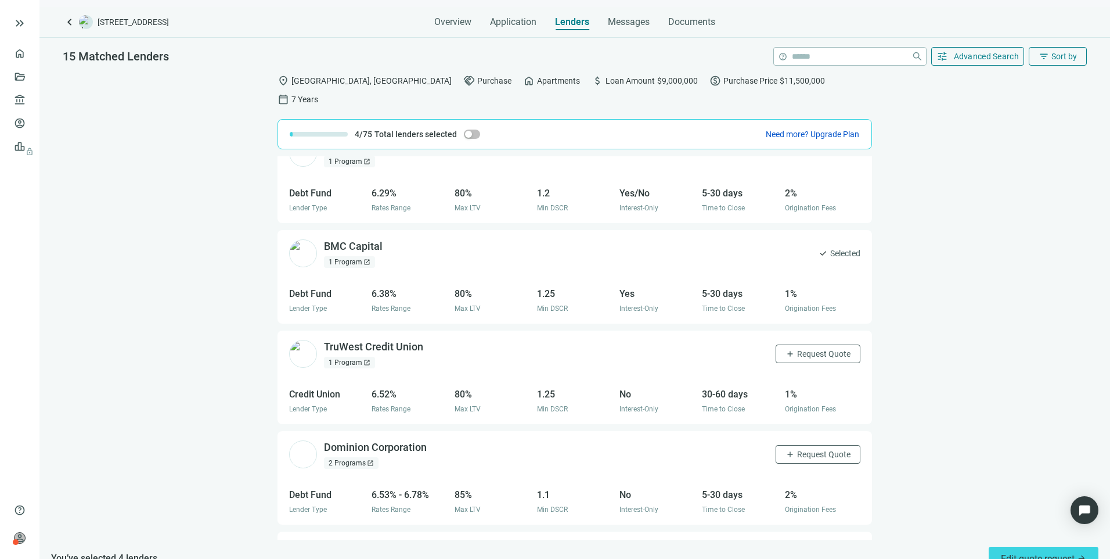
scroll to position [232, 0]
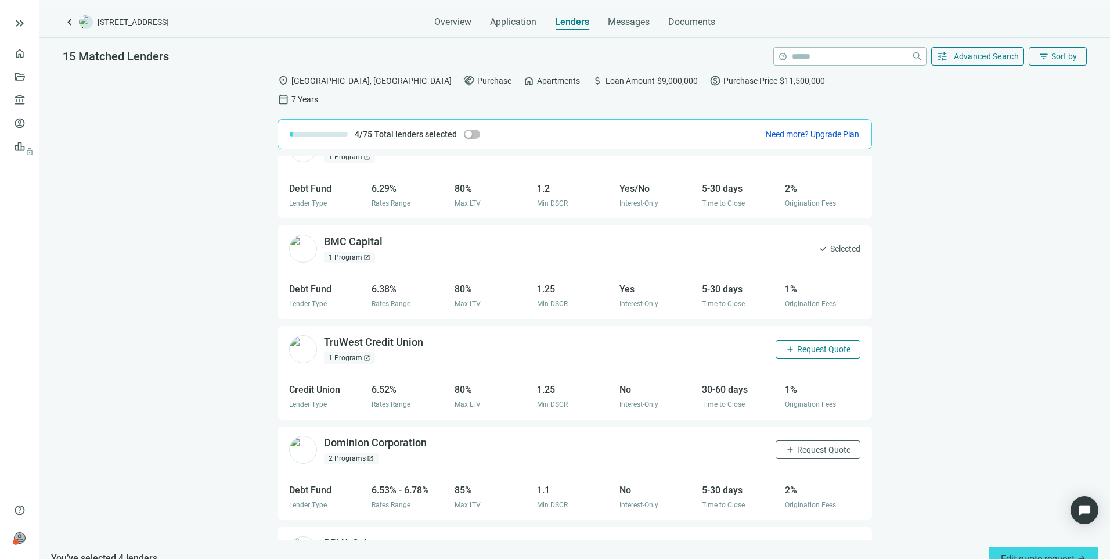
click at [797, 344] on span "Request Quote" at bounding box center [823, 348] width 53 height 9
click at [797, 445] on span "Request Quote" at bounding box center [823, 449] width 53 height 9
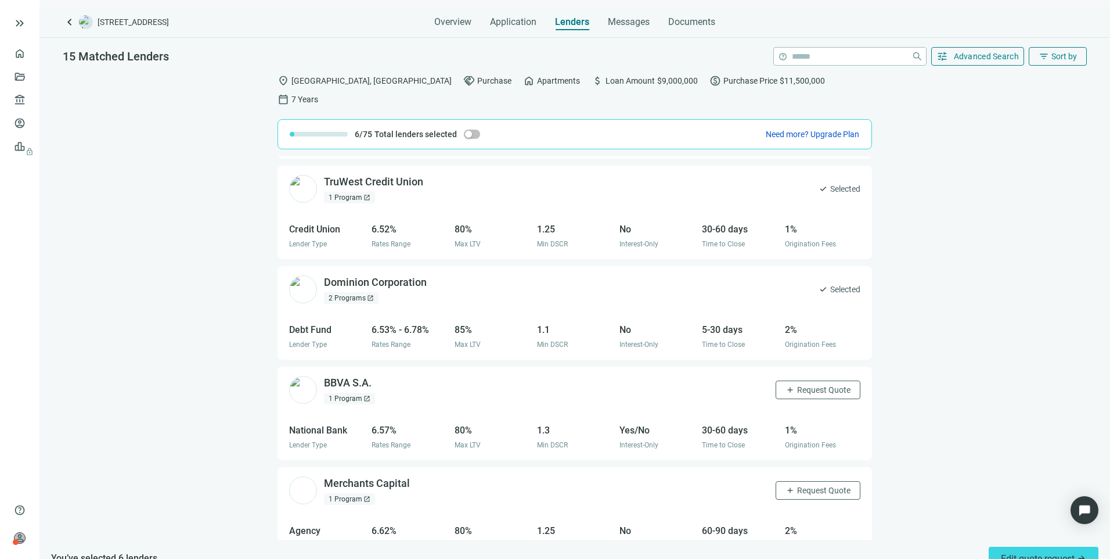
scroll to position [406, 0]
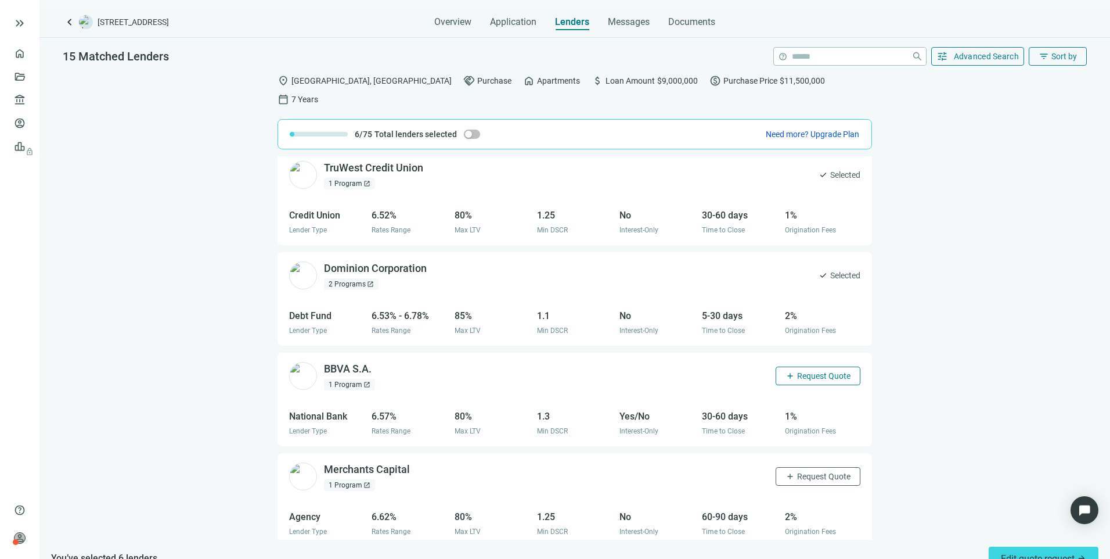
click at [792, 366] on button "add Request Quote" at bounding box center [818, 375] width 85 height 19
drag, startPoint x: 789, startPoint y: 438, endPoint x: 792, endPoint y: 454, distance: 16.1
click at [789, 453] on div "Merchants Capital open_in_new 1 Program open_in_new add Request Quote" at bounding box center [575, 476] width 595 height 47
click at [797, 472] on span "Request Quote" at bounding box center [823, 476] width 53 height 9
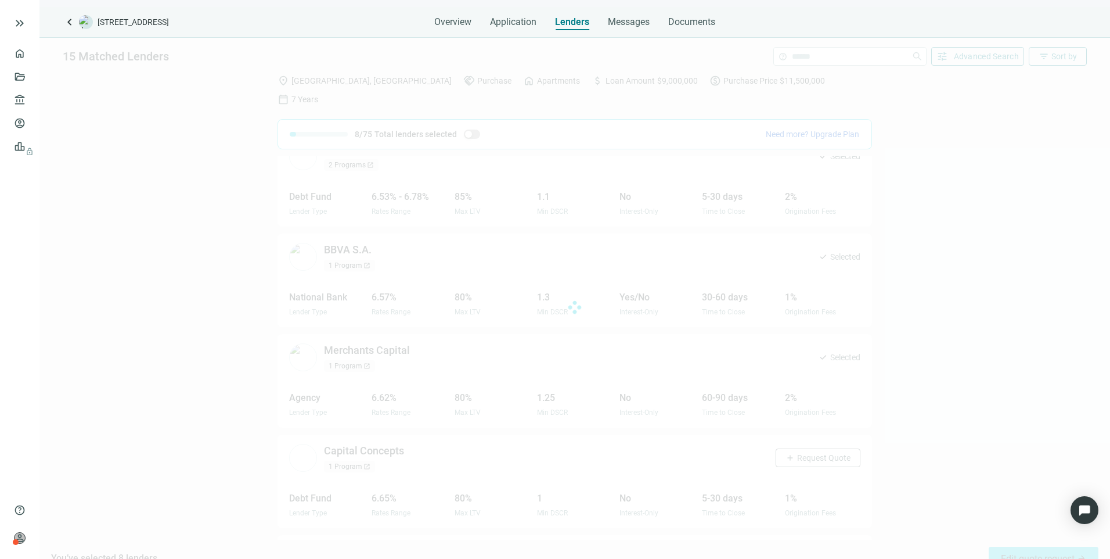
scroll to position [614, 0]
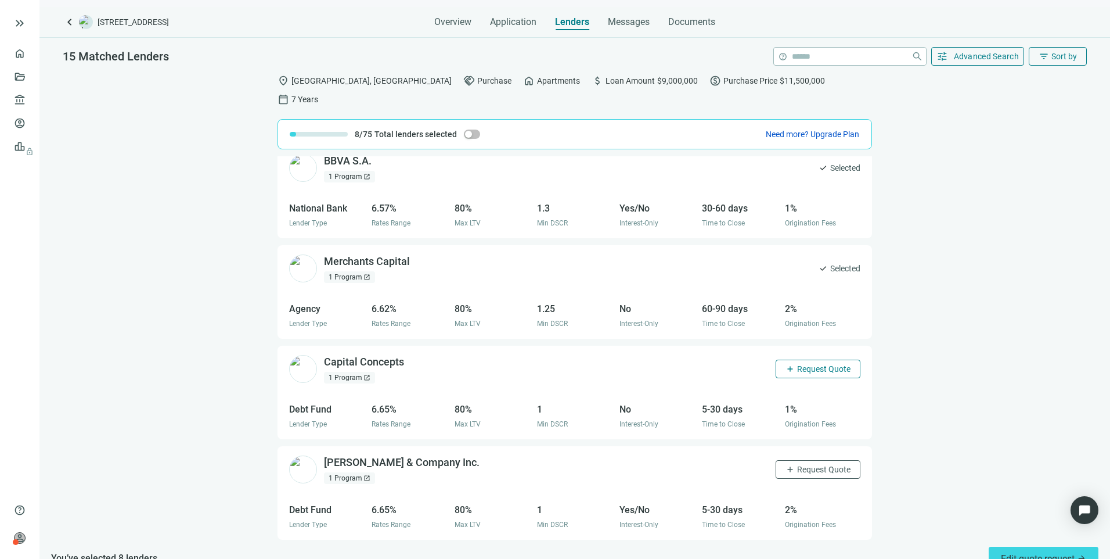
click at [797, 364] on span "Request Quote" at bounding box center [823, 368] width 53 height 9
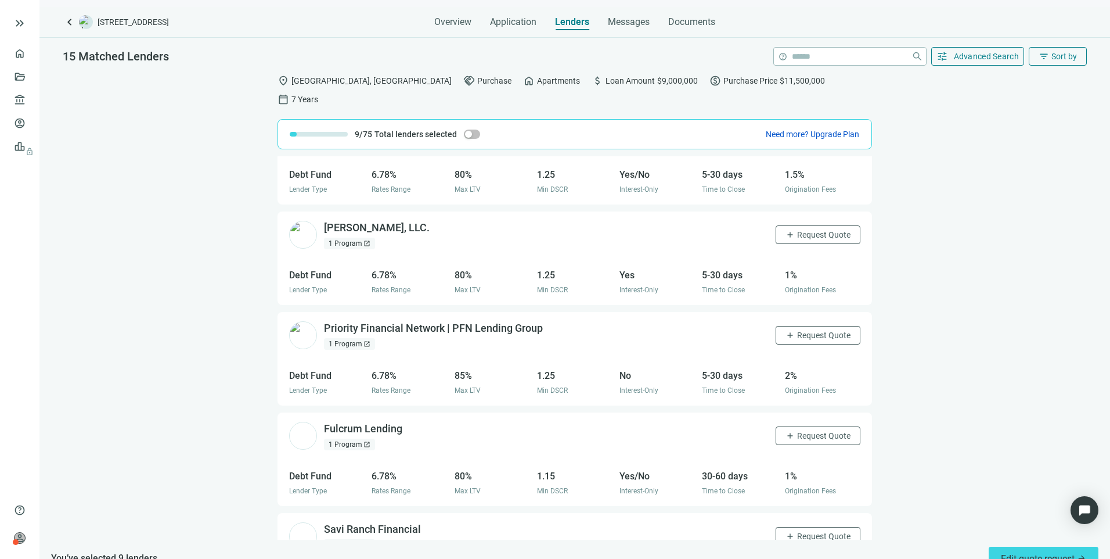
scroll to position [1117, 0]
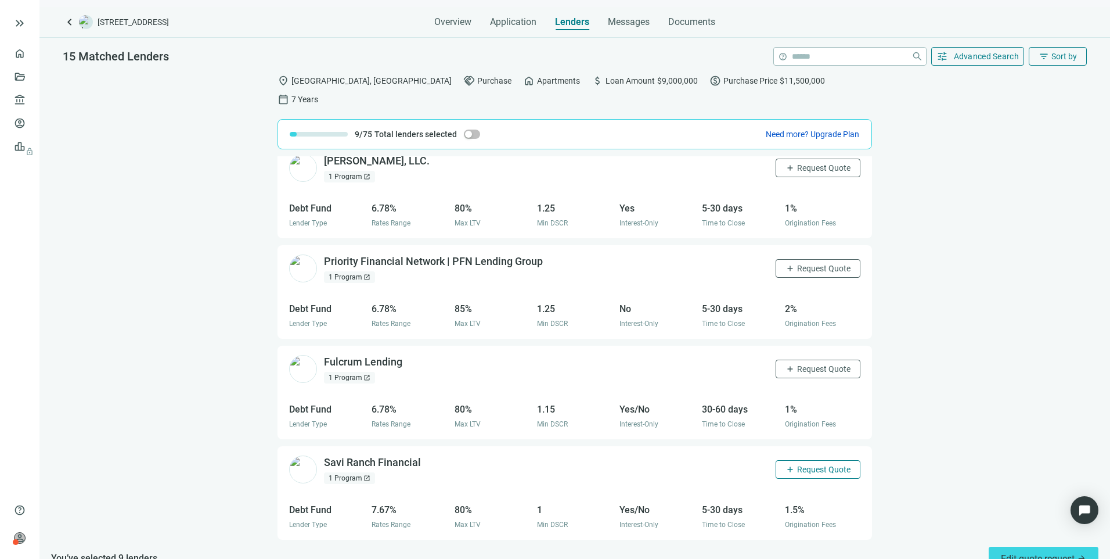
click at [814, 465] on span "Request Quote" at bounding box center [823, 469] width 53 height 9
click at [799, 359] on button "add Request Quote" at bounding box center [818, 368] width 85 height 19
click at [805, 259] on button "add Request Quote" at bounding box center [818, 268] width 85 height 19
click at [800, 163] on span "Request Quote" at bounding box center [823, 167] width 53 height 9
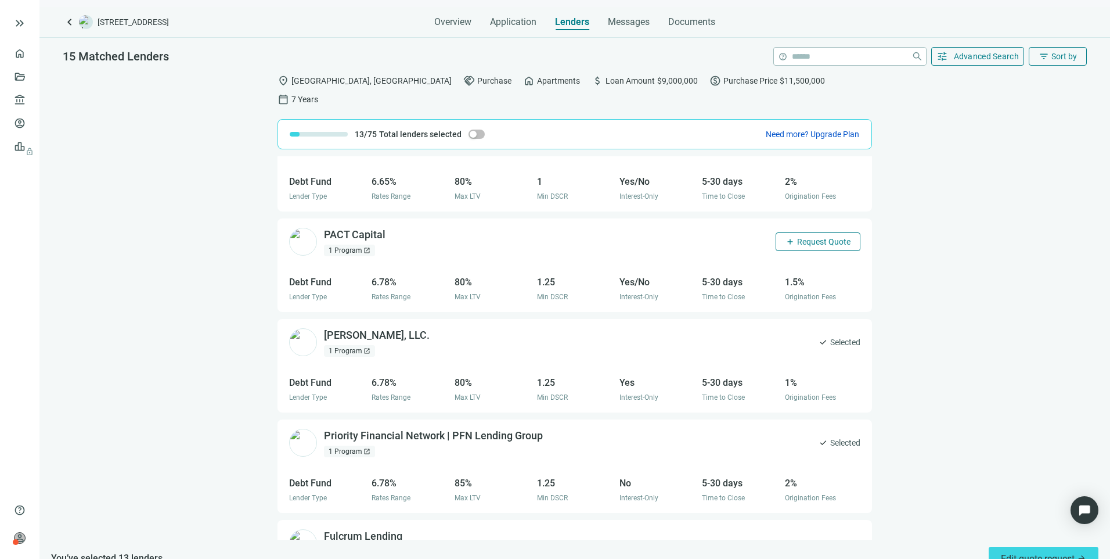
click at [808, 237] on span "Request Quote" at bounding box center [823, 241] width 53 height 9
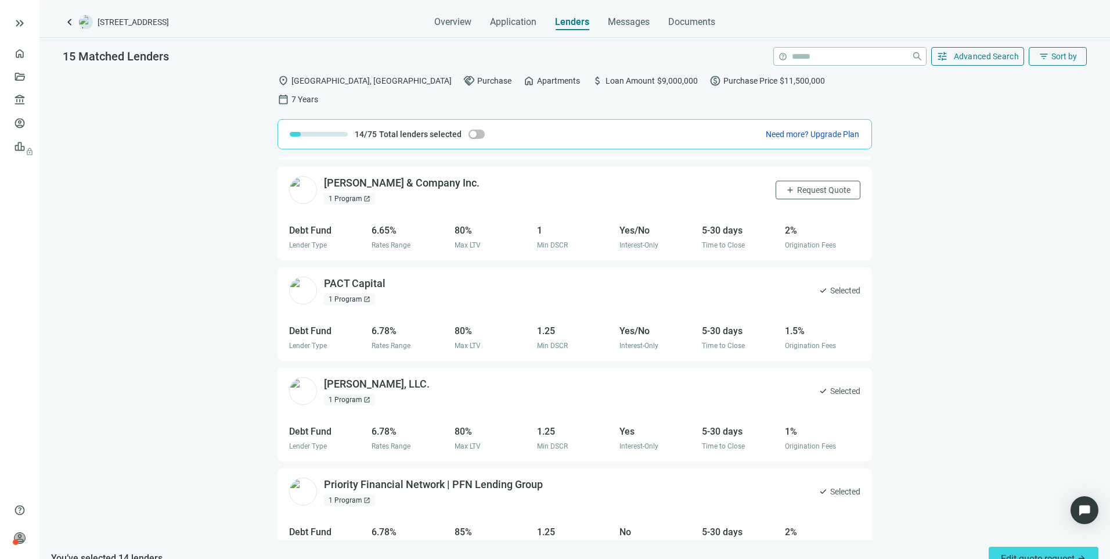
scroll to position [826, 0]
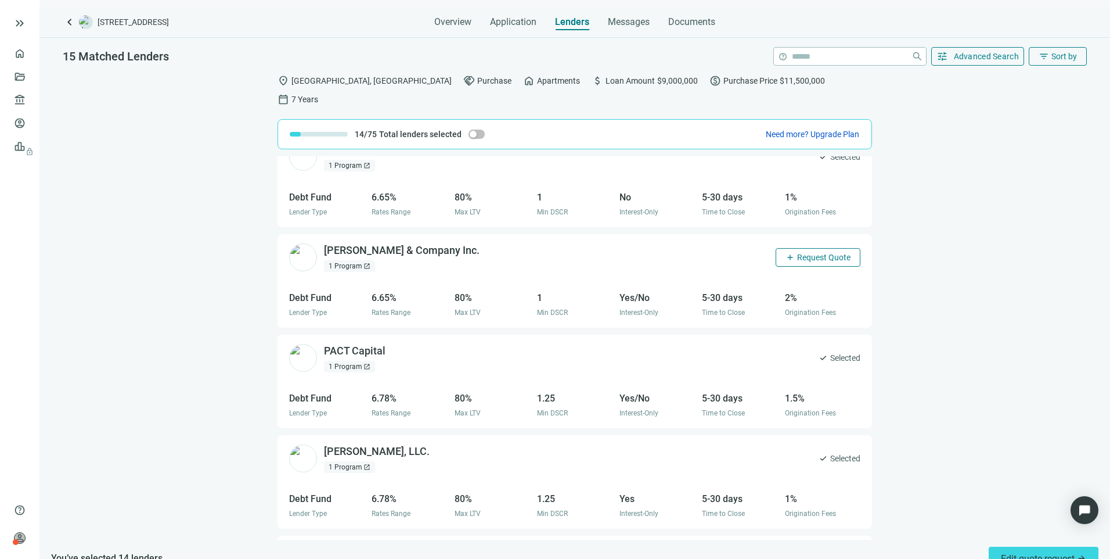
click at [805, 253] on span "Request Quote" at bounding box center [823, 257] width 53 height 9
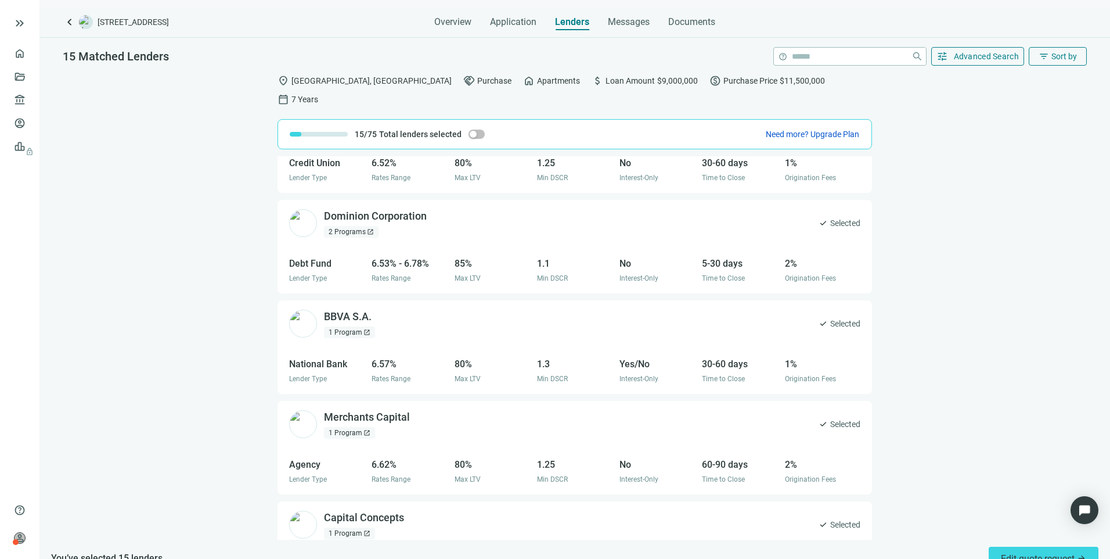
scroll to position [465, 0]
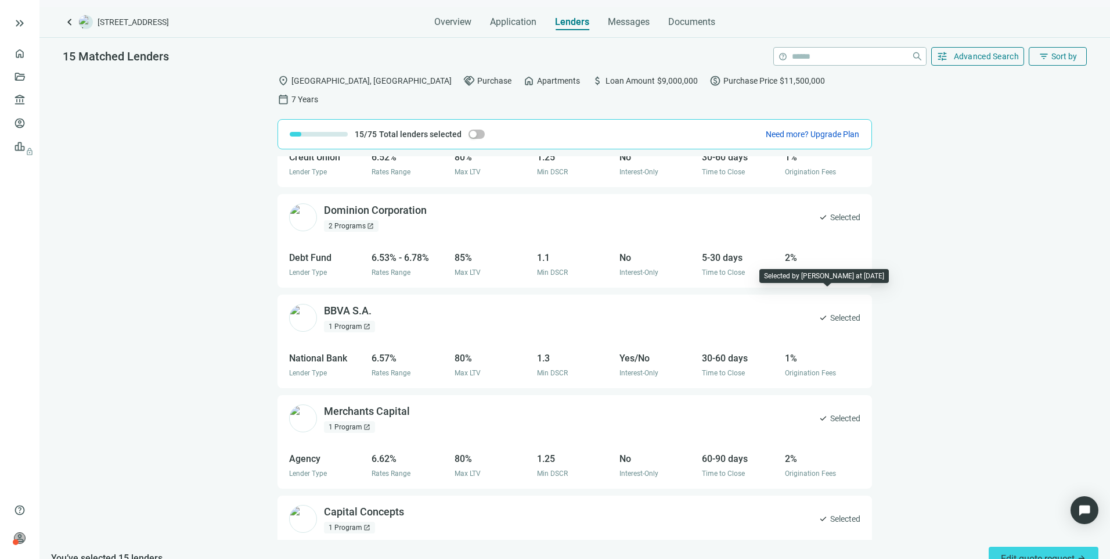
click at [830, 311] on span "Selected" at bounding box center [845, 317] width 30 height 13
click at [1012, 553] on span "Edit quote request arrow_forward" at bounding box center [1043, 558] width 85 height 11
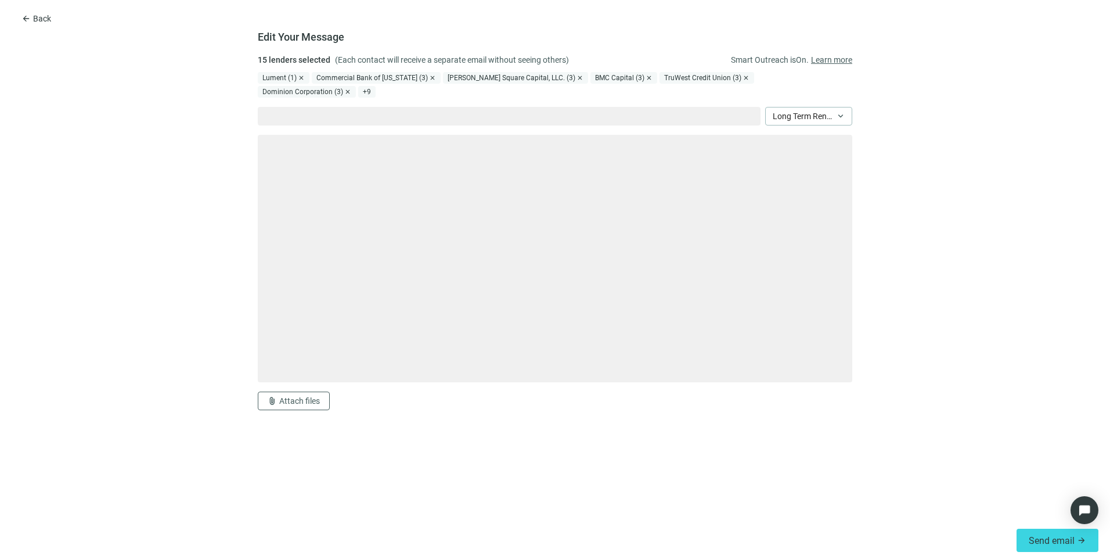
type textarea "**********"
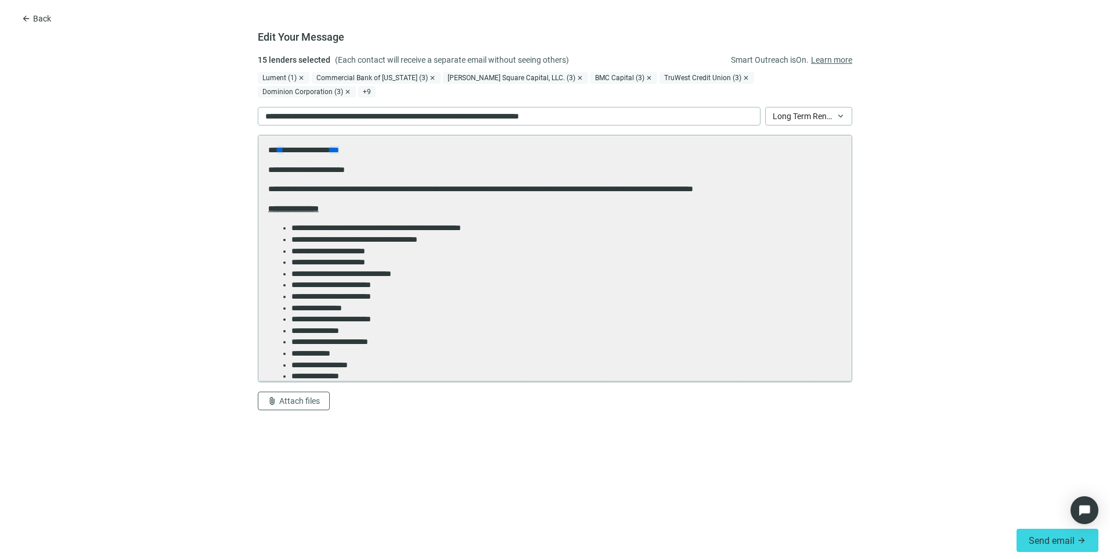
scroll to position [0, 0]
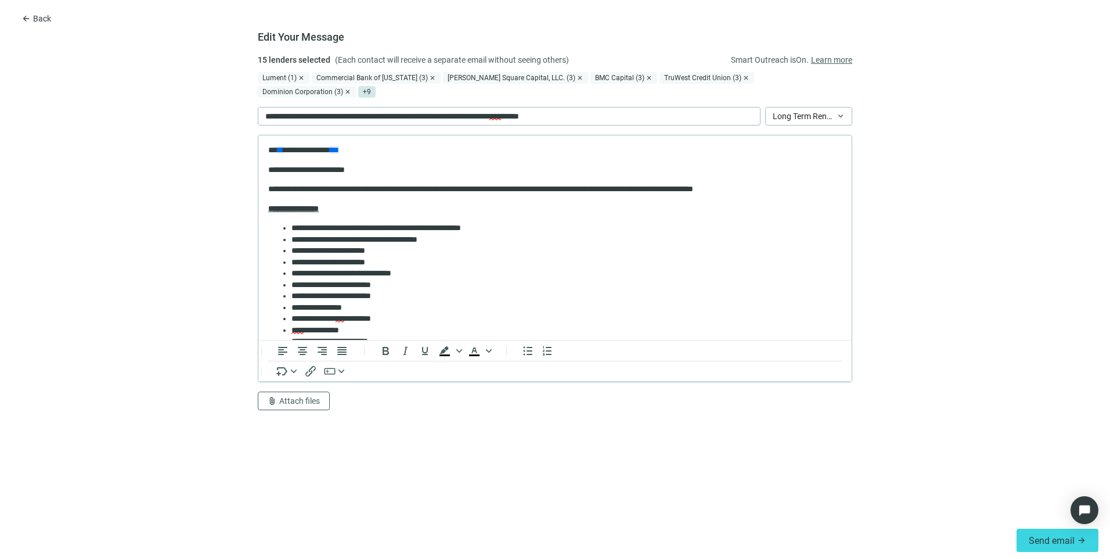
click at [376, 86] on span "+ 9" at bounding box center [366, 92] width 17 height 12
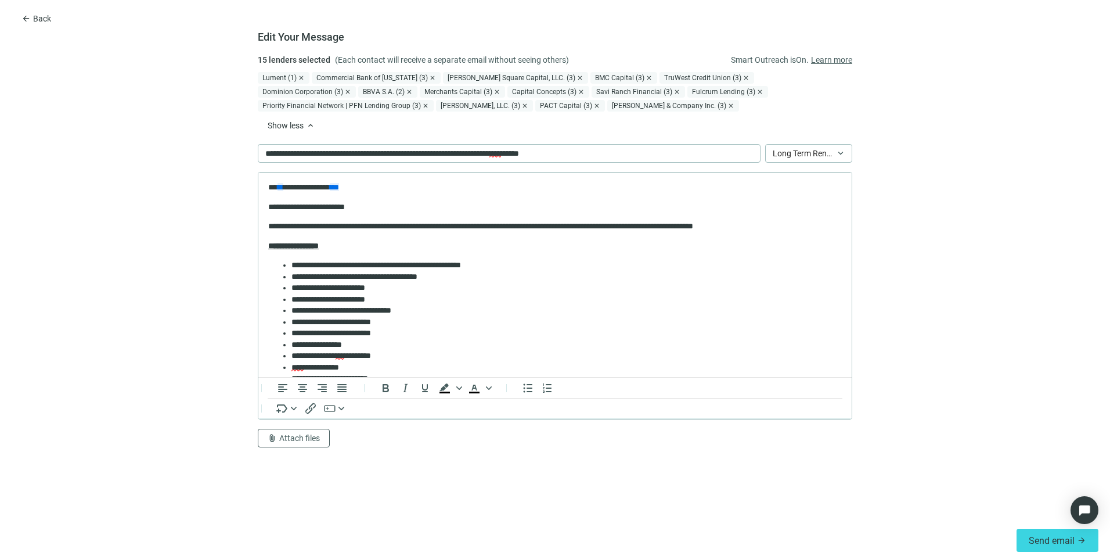
click at [406, 92] on span "close" at bounding box center [409, 91] width 7 height 7
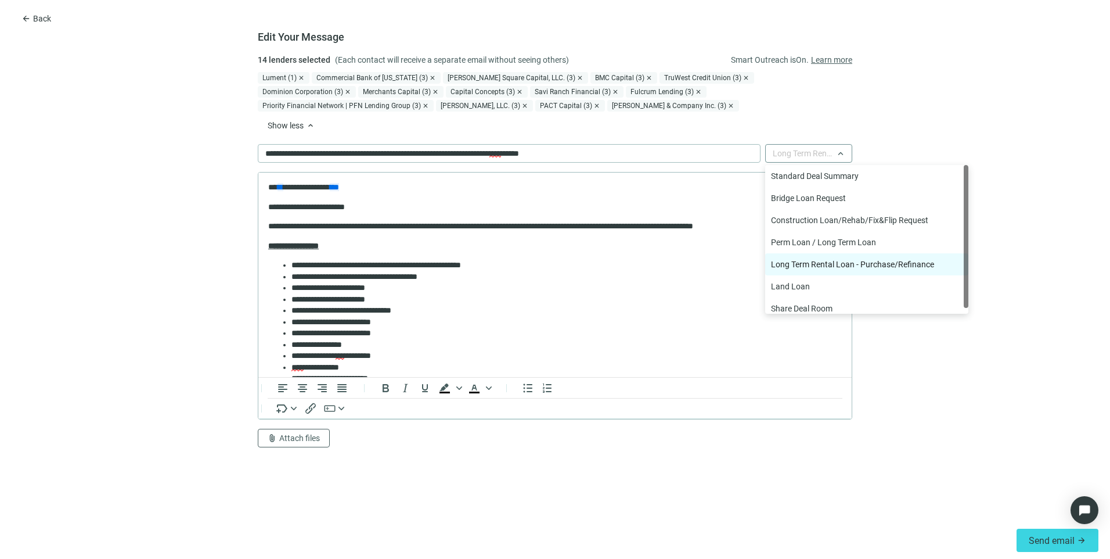
click at [819, 147] on span "Long Term Rental Loan - Purchase/Refinance" at bounding box center [809, 153] width 72 height 17
click at [822, 177] on div "Standard Deal Summary" at bounding box center [867, 176] width 192 height 13
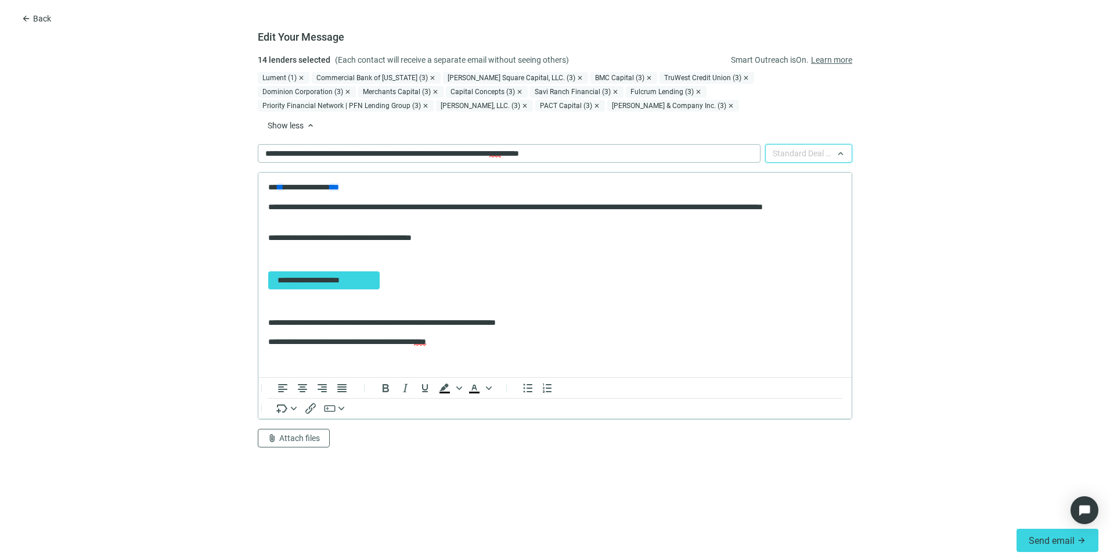
click at [824, 149] on span "Standard Deal Summary" at bounding box center [809, 153] width 72 height 17
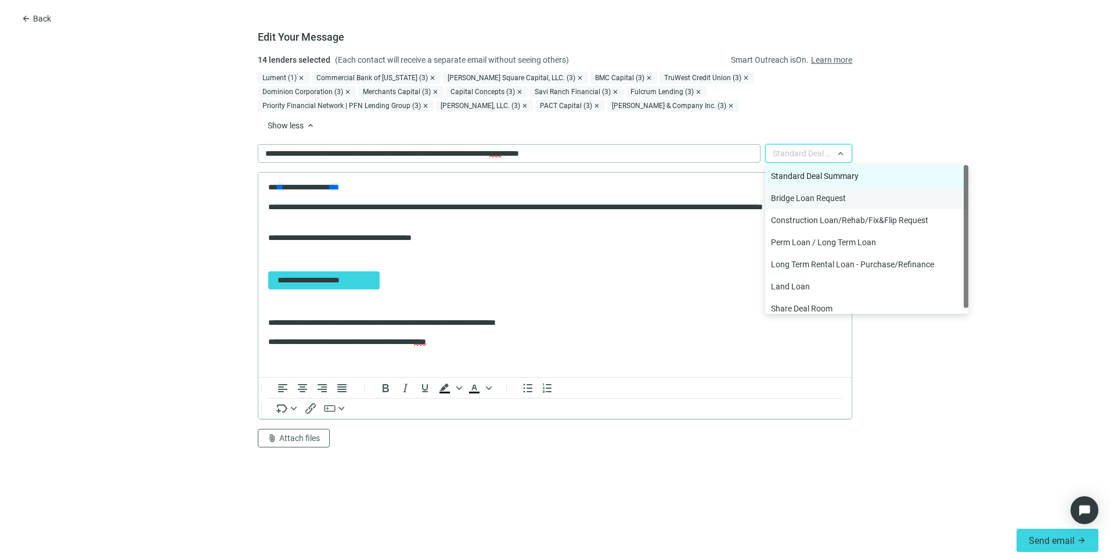
click at [815, 196] on div "Bridge Loan Request" at bounding box center [867, 198] width 192 height 13
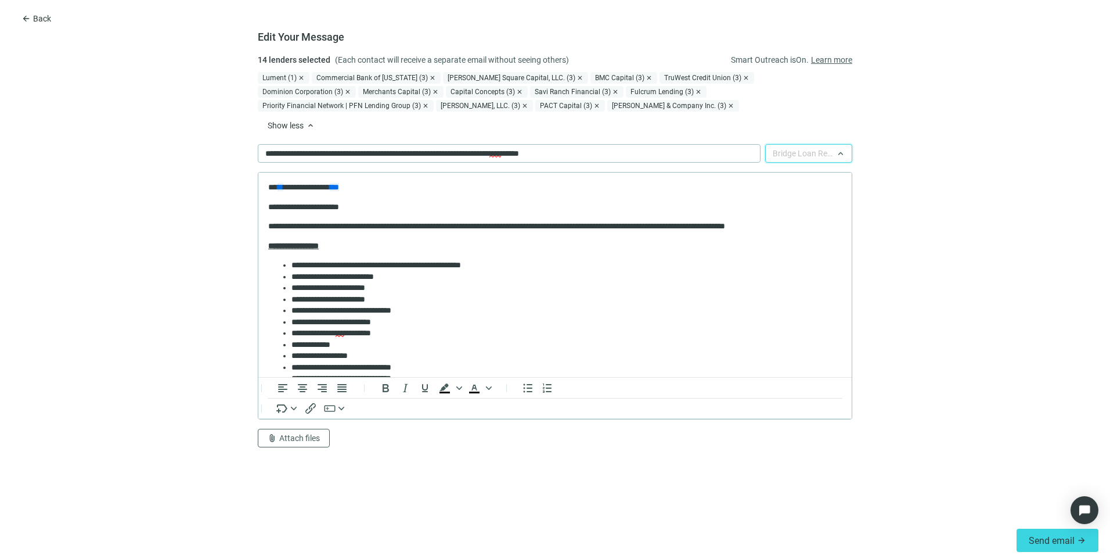
click at [780, 150] on span "Bridge Loan Request" at bounding box center [809, 153] width 72 height 17
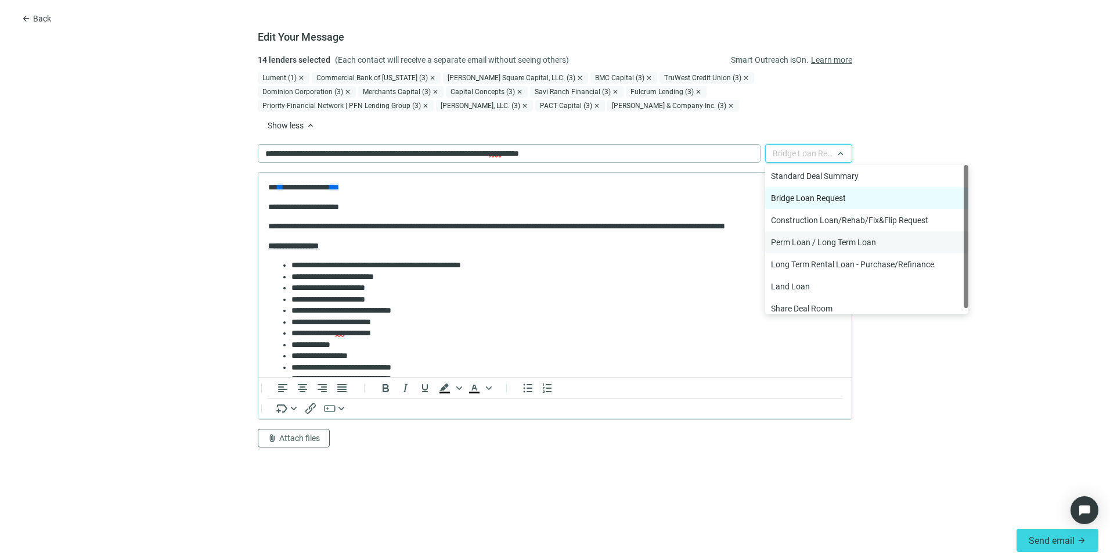
click at [793, 243] on div "Perm Loan / Long Term Loan" at bounding box center [867, 242] width 192 height 13
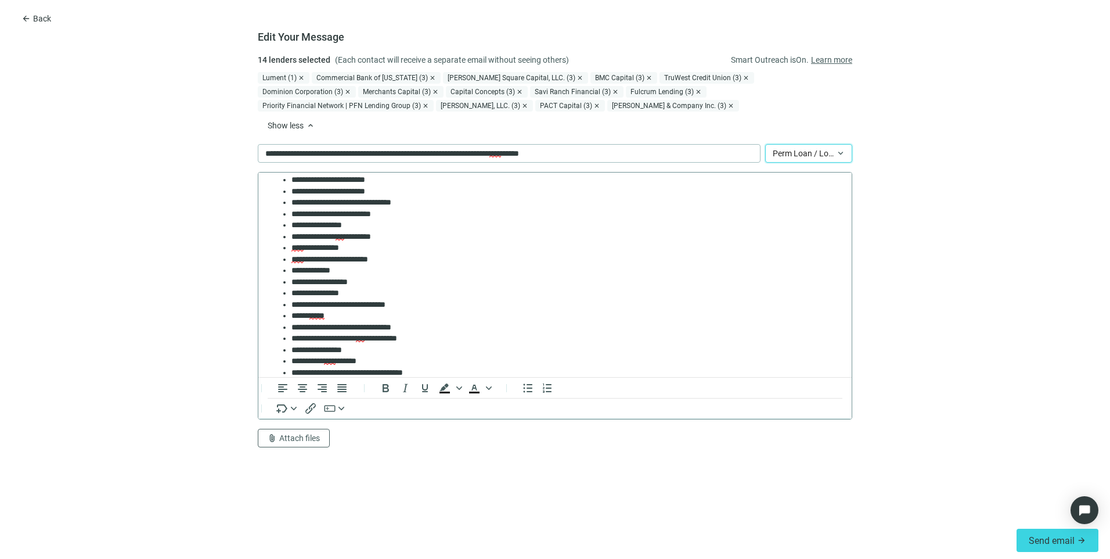
scroll to position [174, 0]
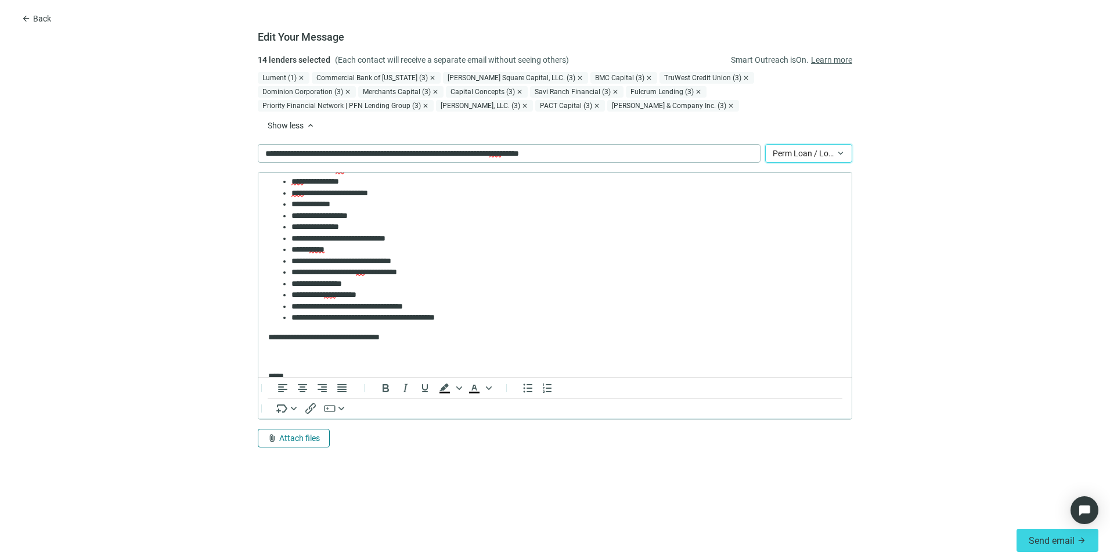
click at [285, 440] on span "Attach files" at bounding box center [299, 437] width 41 height 9
click at [292, 391] on span "Сhoose from deal documents" at bounding box center [321, 393] width 106 height 9
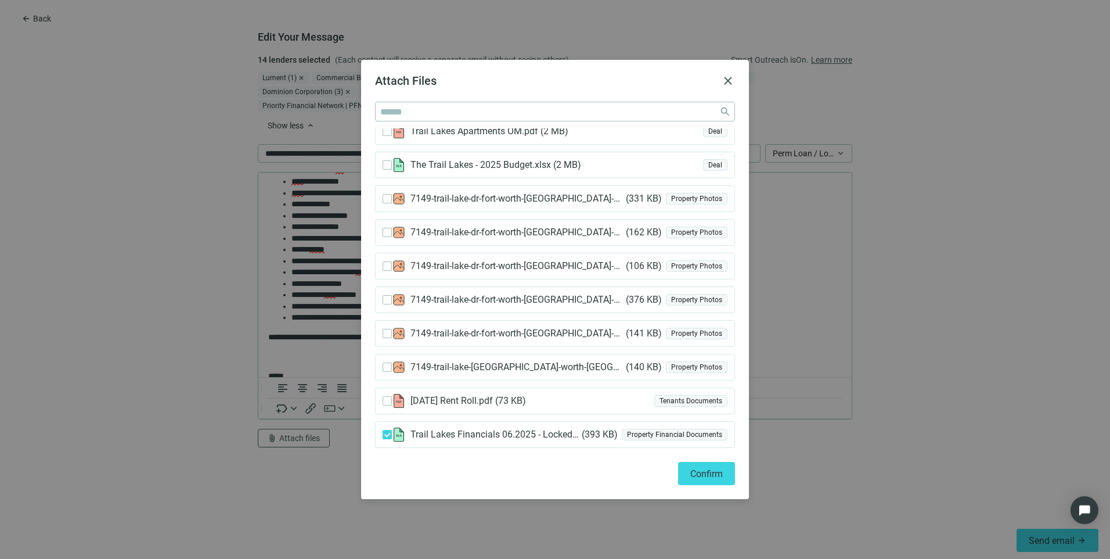
scroll to position [0, 0]
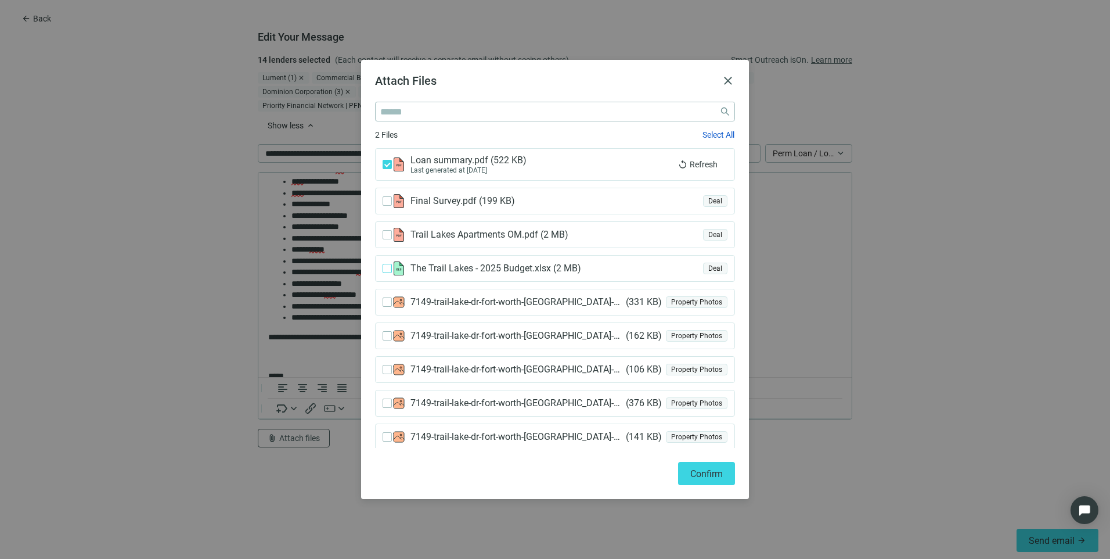
click at [384, 262] on label at bounding box center [387, 268] width 9 height 13
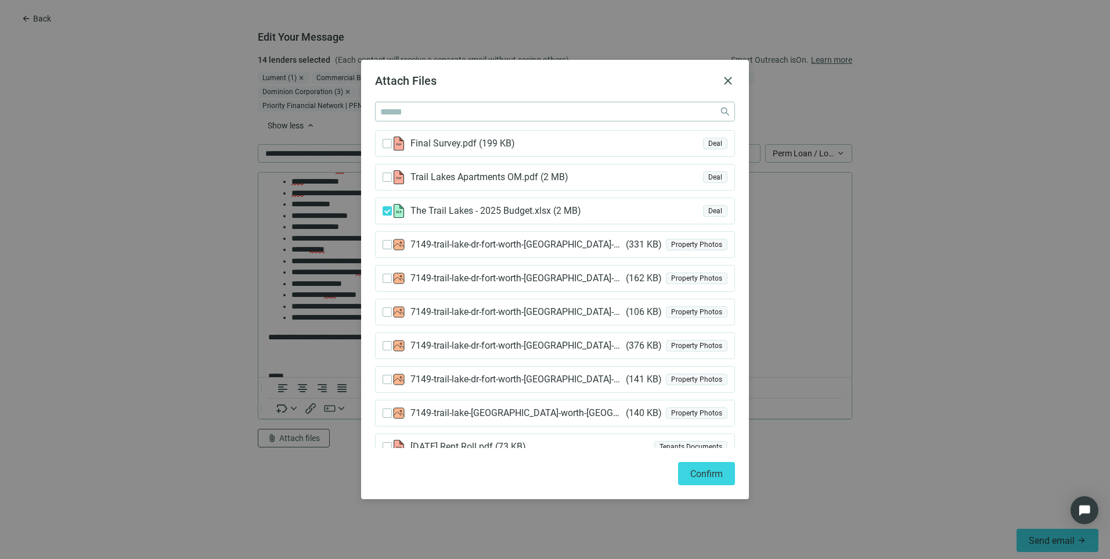
scroll to position [103, 0]
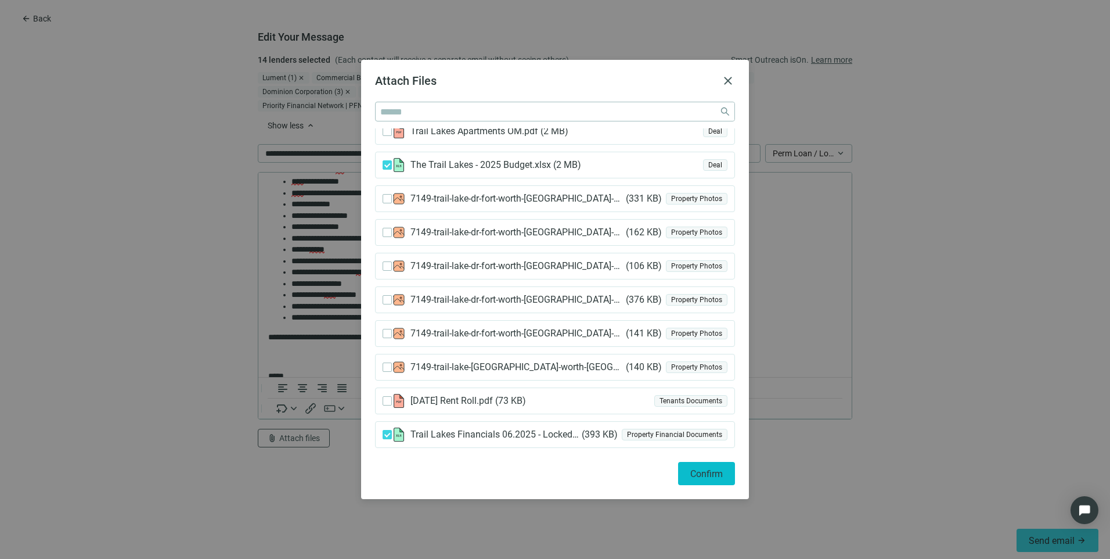
click at [713, 471] on span "Confirm" at bounding box center [706, 473] width 33 height 11
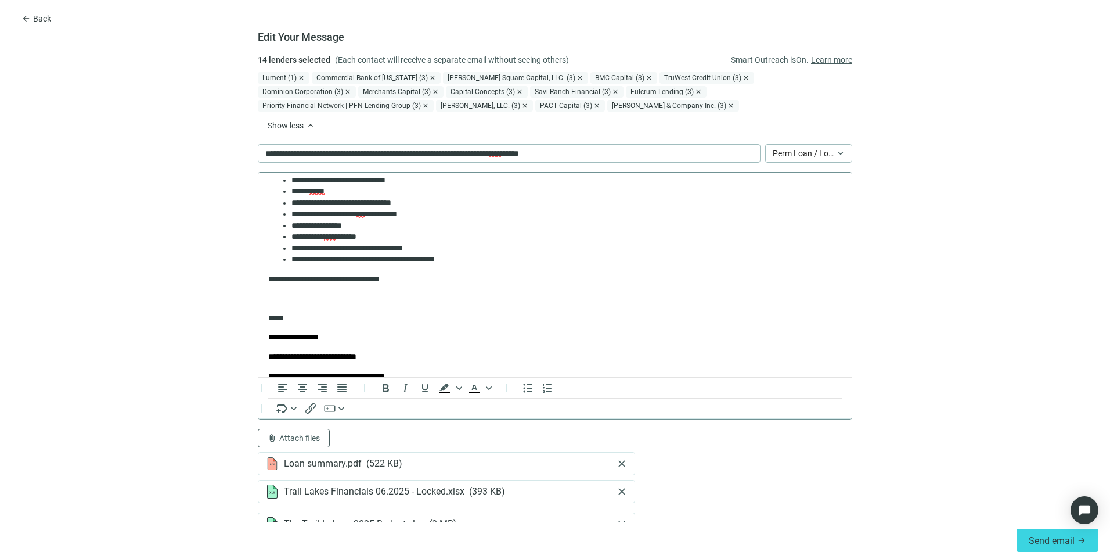
scroll to position [0, 0]
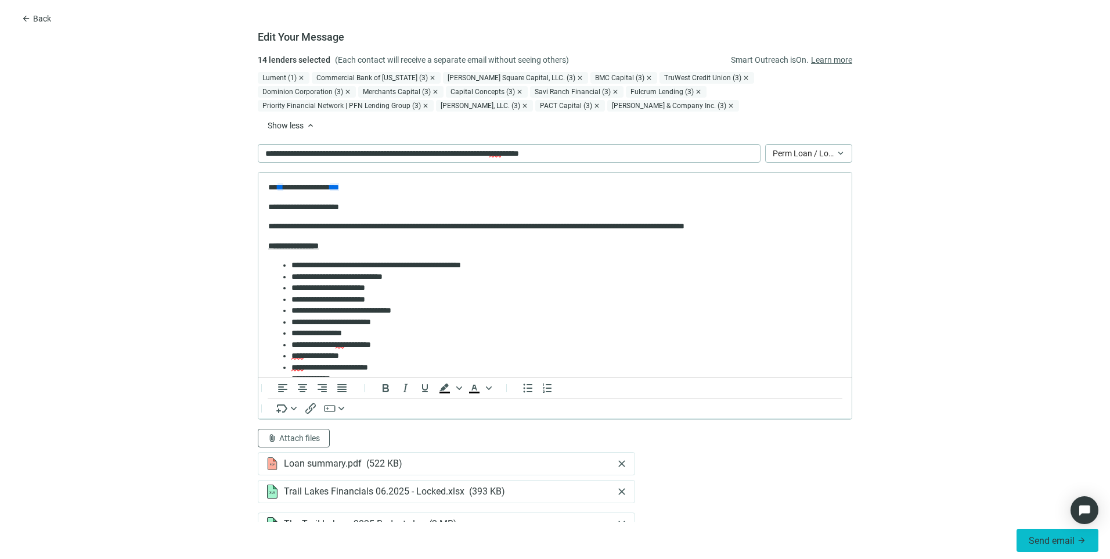
click at [1045, 538] on span "Send email" at bounding box center [1052, 540] width 46 height 11
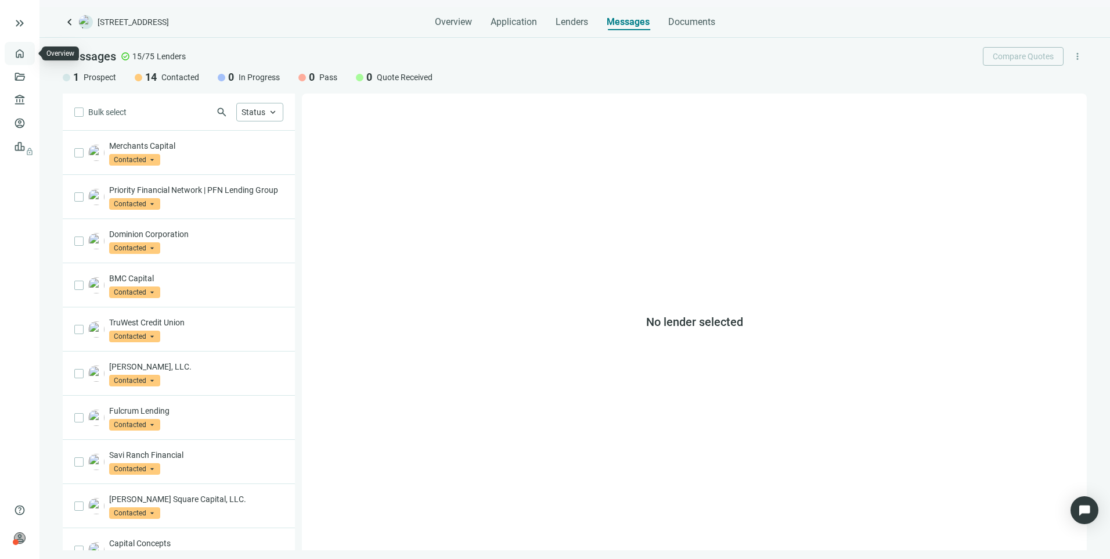
click at [29, 49] on link "Overview" at bounding box center [46, 53] width 34 height 9
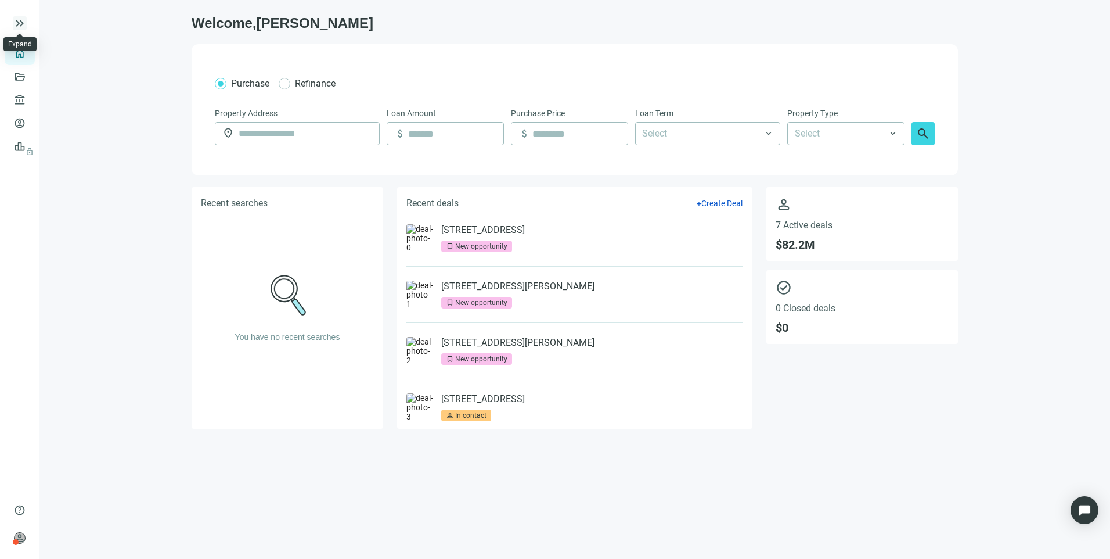
click at [23, 25] on span "keyboard_double_arrow_right" at bounding box center [20, 23] width 14 height 14
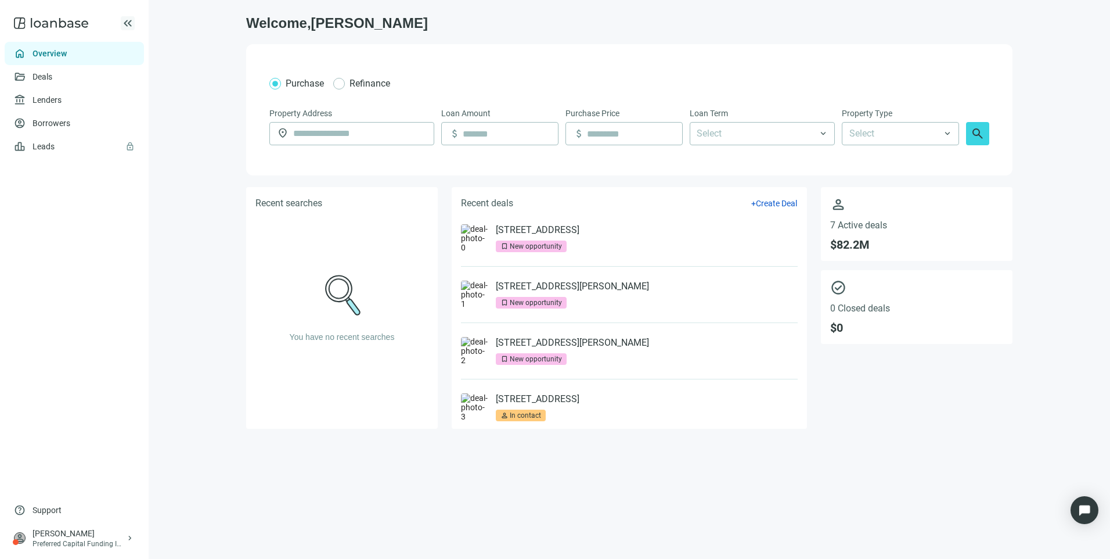
click at [23, 25] on icon at bounding box center [51, 23] width 74 height 23
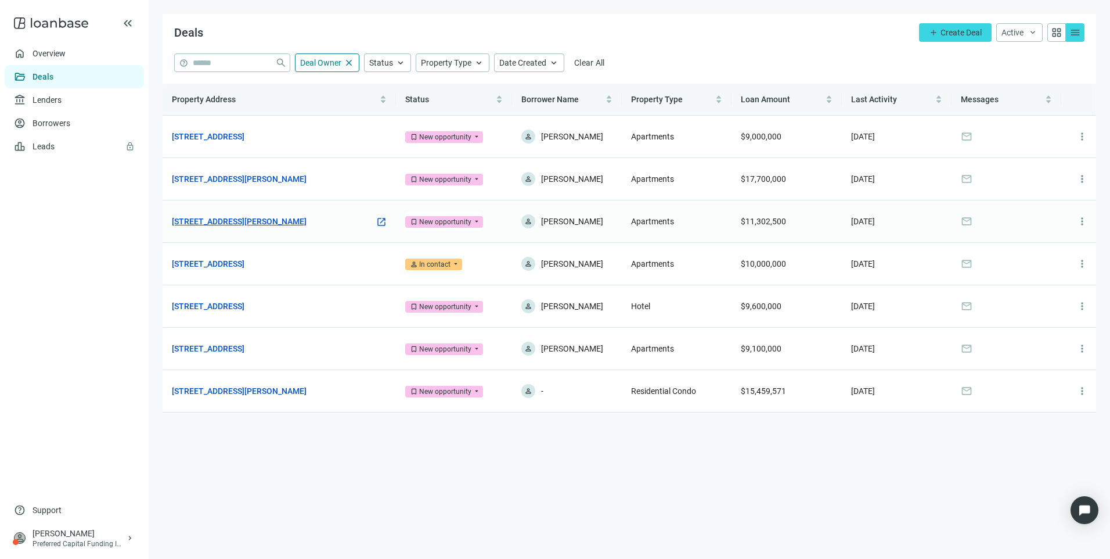
click at [249, 228] on link "[STREET_ADDRESS][PERSON_NAME]" at bounding box center [239, 221] width 135 height 13
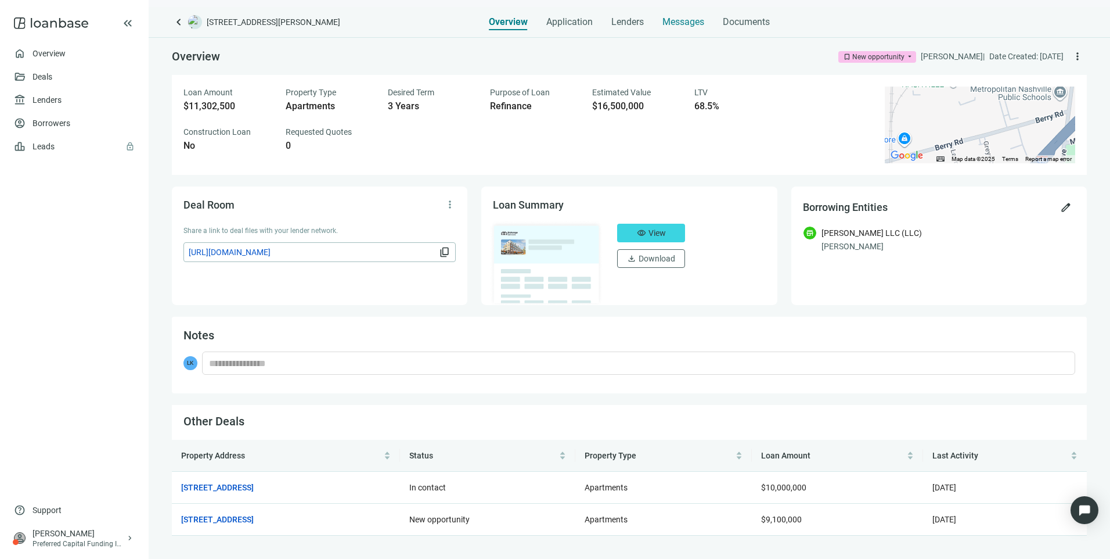
click at [686, 20] on span "Messages" at bounding box center [684, 21] width 42 height 11
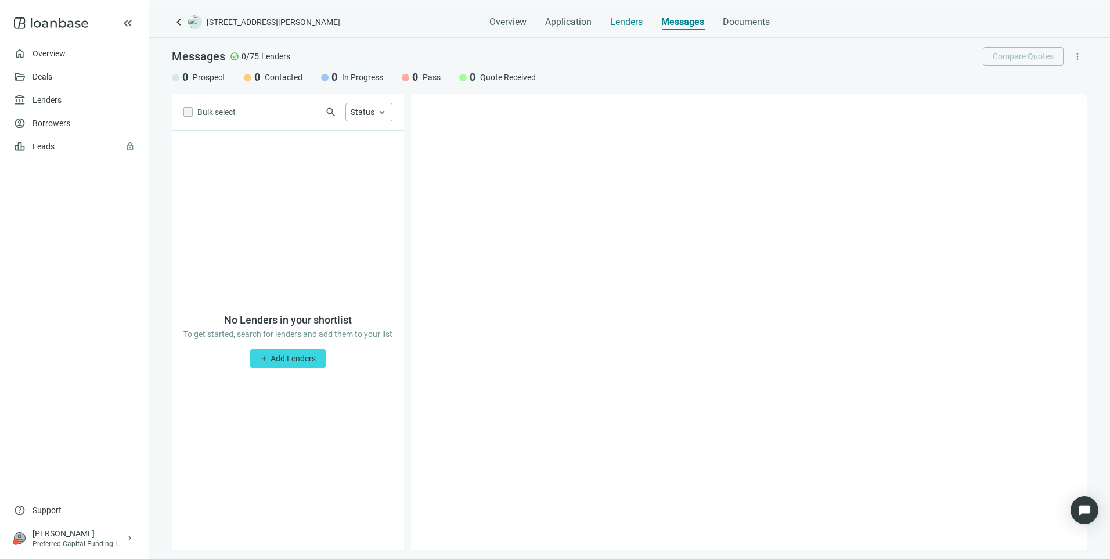
click at [628, 19] on span "Lenders" at bounding box center [626, 22] width 33 height 12
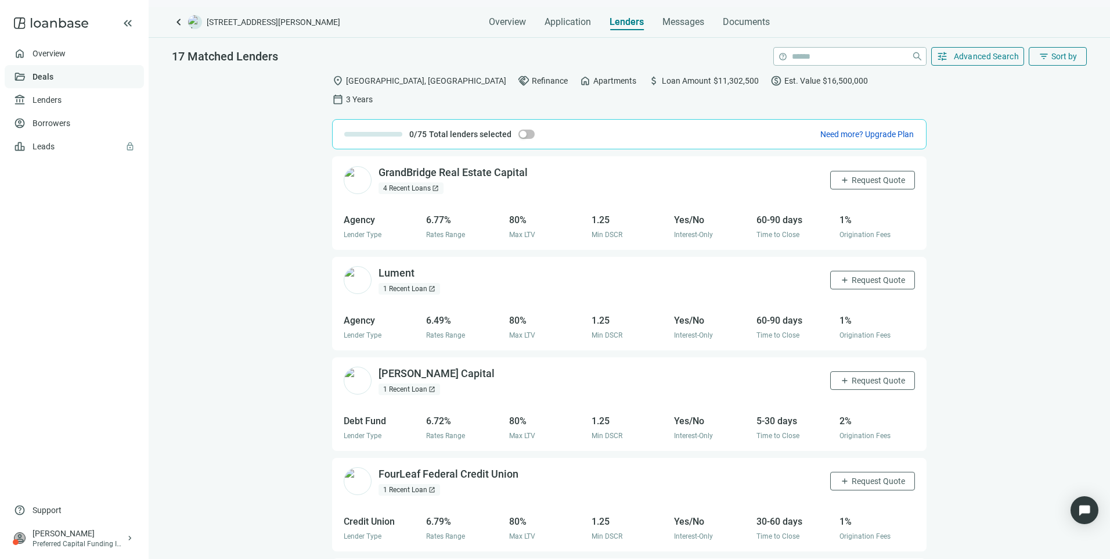
click at [33, 78] on link "Deals" at bounding box center [43, 76] width 21 height 9
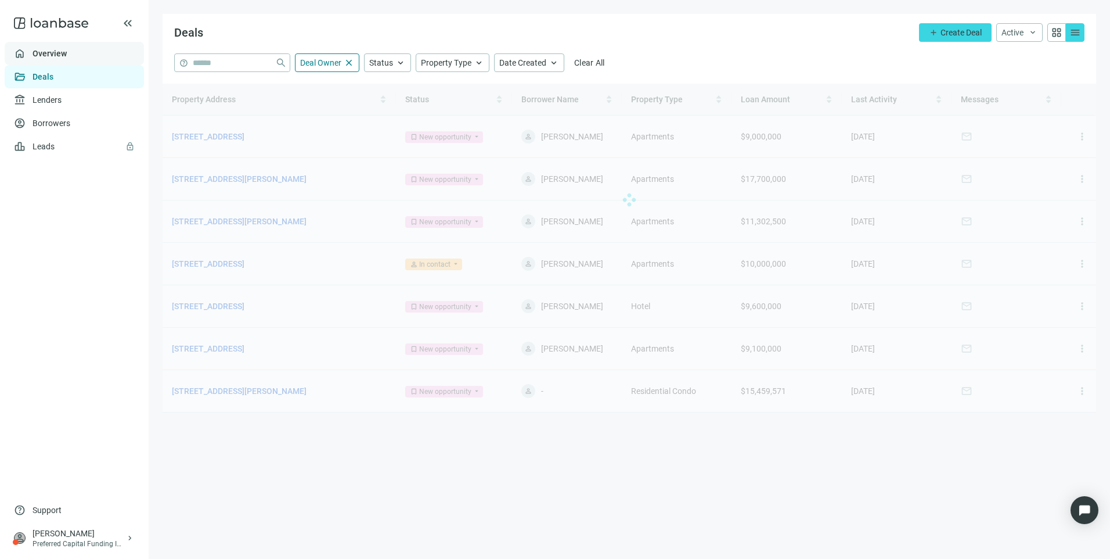
click at [36, 53] on link "Overview" at bounding box center [50, 53] width 34 height 9
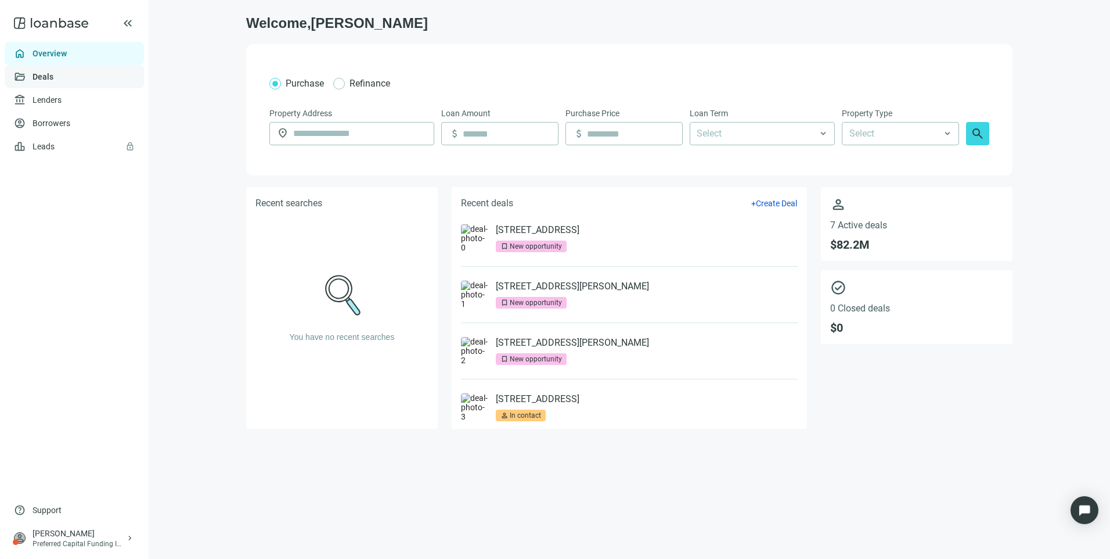
click at [44, 78] on link "Deals" at bounding box center [43, 76] width 21 height 9
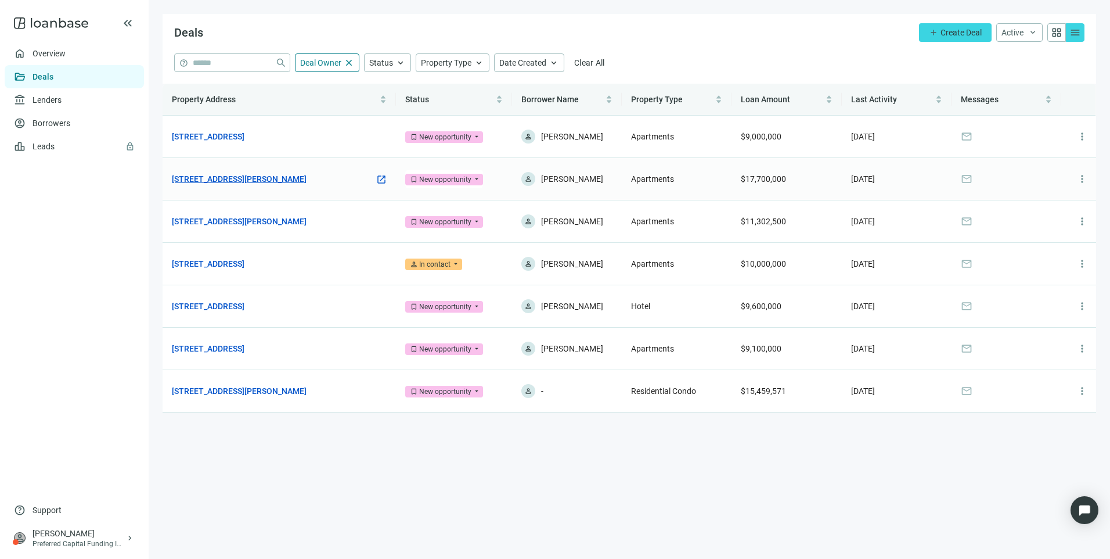
click at [258, 181] on link "[STREET_ADDRESS][PERSON_NAME]" at bounding box center [239, 178] width 135 height 13
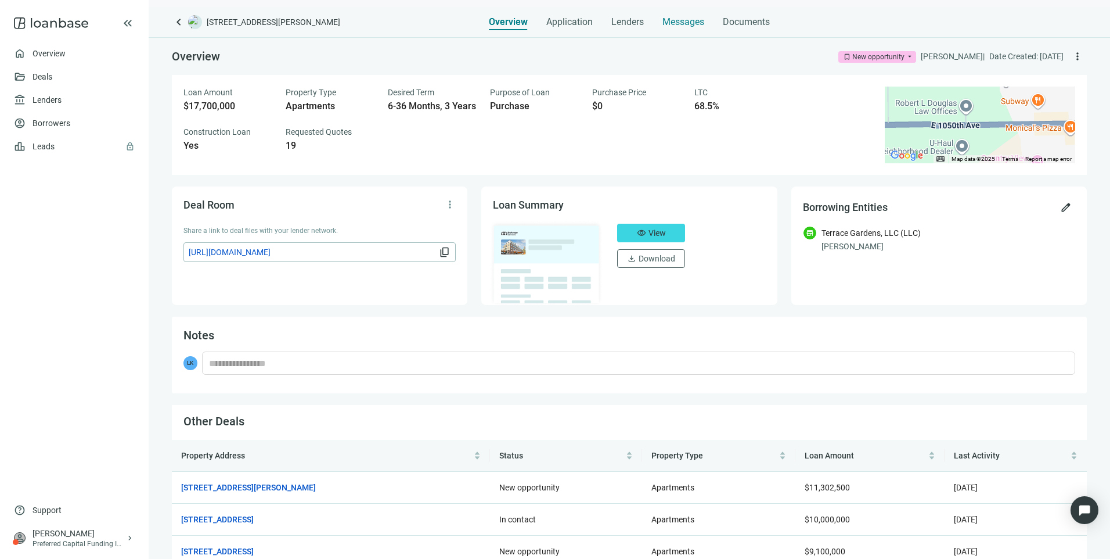
click at [668, 16] on span "Messages" at bounding box center [684, 21] width 42 height 11
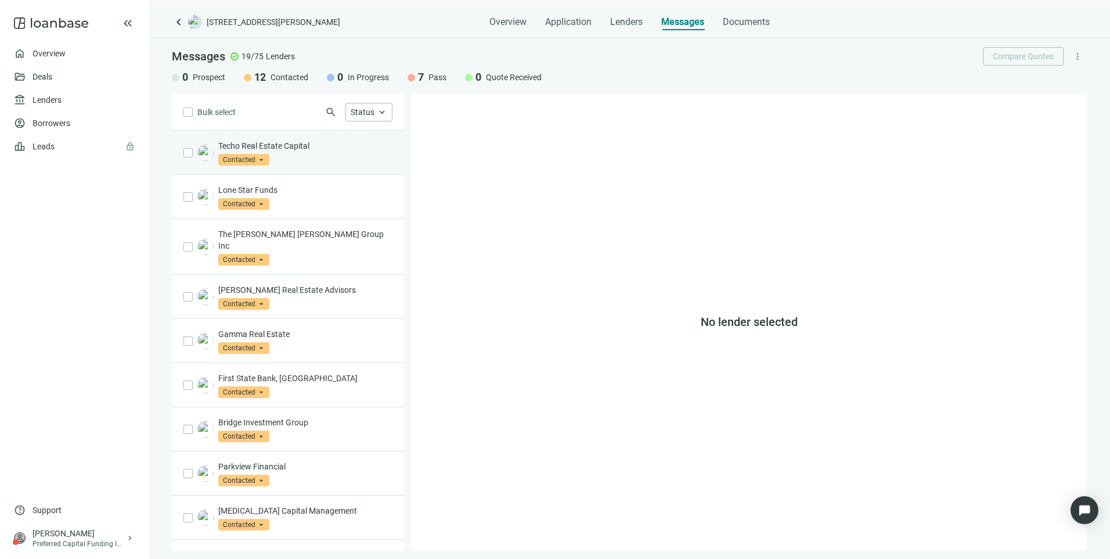
click at [307, 147] on p "Techo Real Estate Capital" at bounding box center [305, 146] width 174 height 12
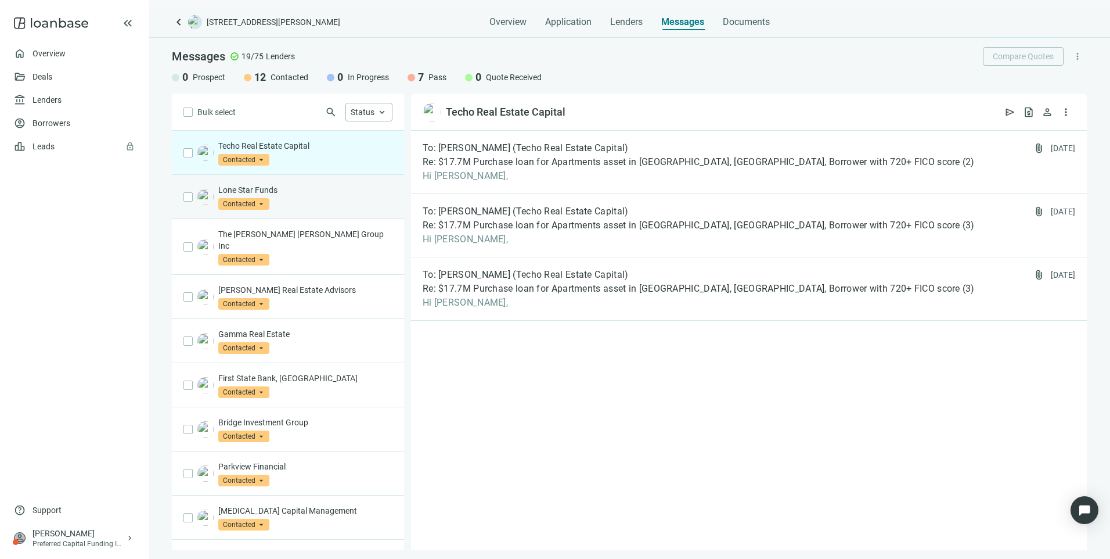
drag, startPoint x: 307, startPoint y: 147, endPoint x: 316, endPoint y: 186, distance: 39.4
click at [315, 186] on p "Lone Star Funds" at bounding box center [305, 190] width 174 height 12
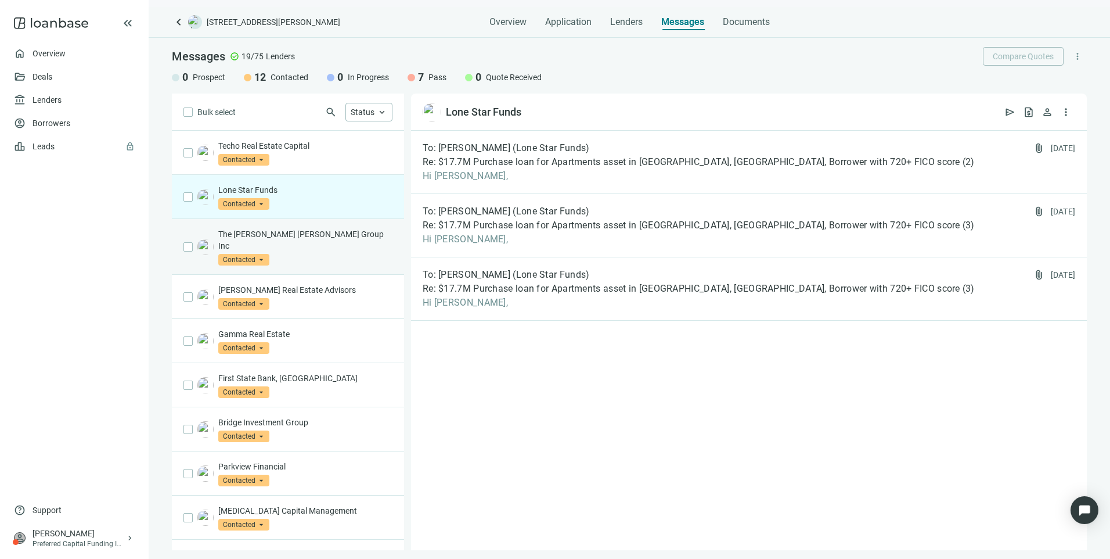
click at [333, 251] on div "The [PERSON_NAME] [PERSON_NAME] Group Inc Contacted arrow_drop_down" at bounding box center [305, 246] width 174 height 37
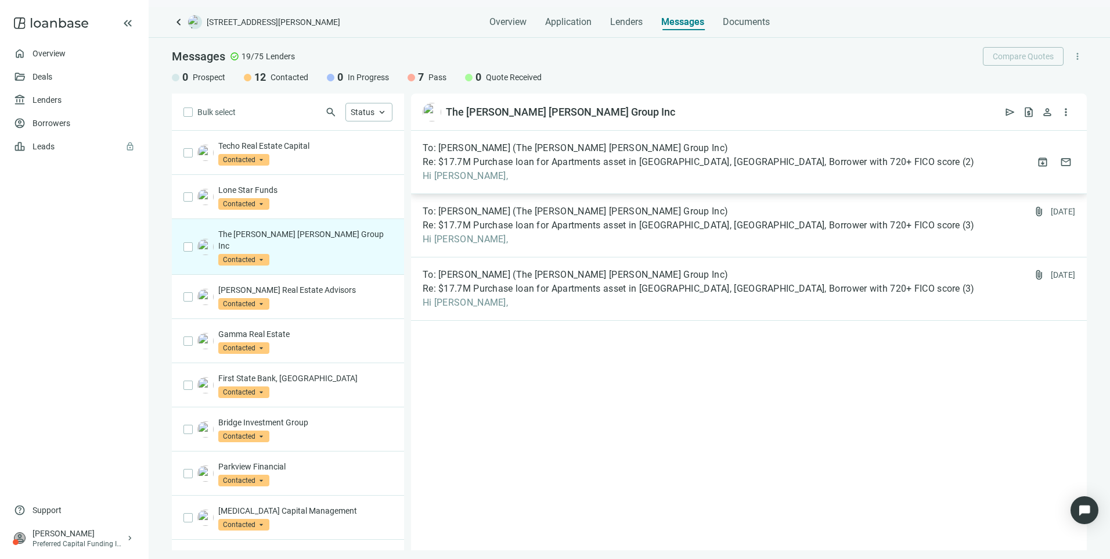
click at [609, 152] on span "To: [PERSON_NAME] (The [PERSON_NAME] [PERSON_NAME] Group Inc)" at bounding box center [575, 148] width 305 height 12
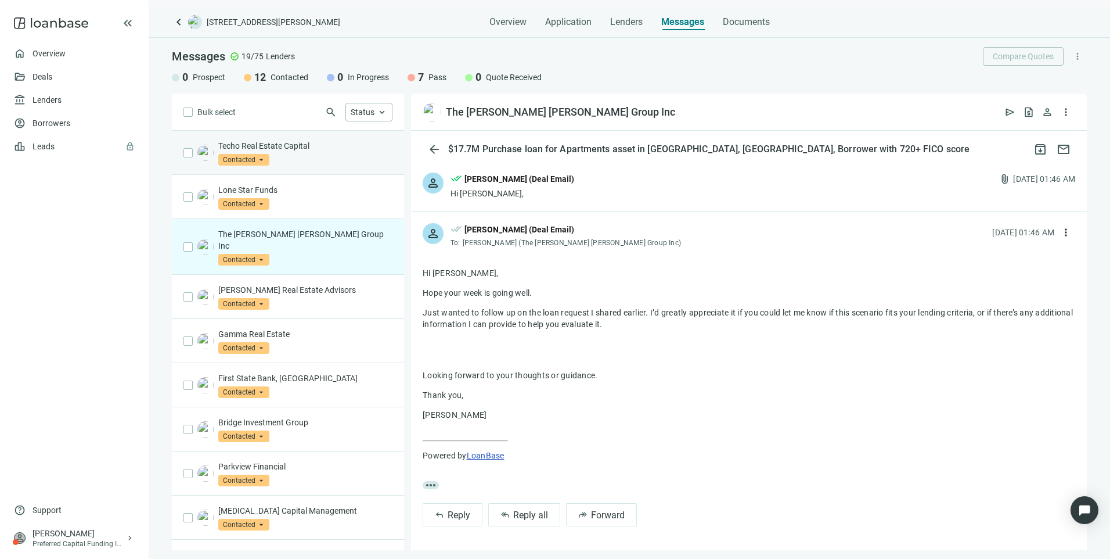
click at [308, 154] on div "Techo Real Estate Capital Contacted arrow_drop_down" at bounding box center [305, 153] width 174 height 26
